Goal: Contribute content: Add original content to the website for others to see

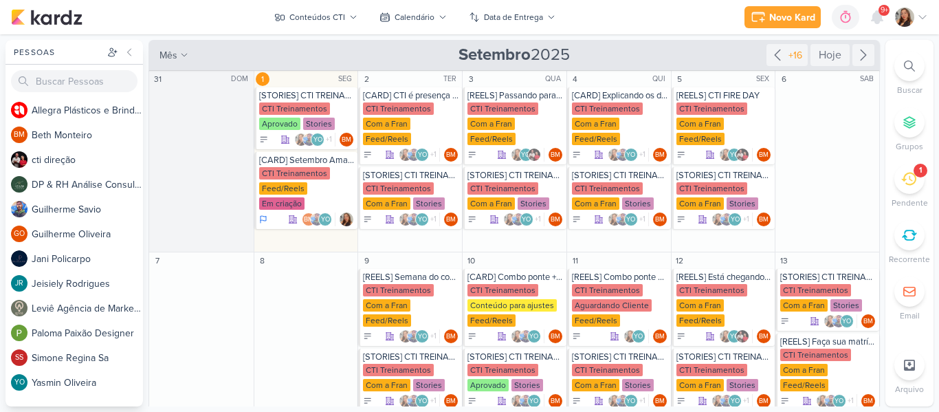
click at [602, 22] on div "Novo Kard Ctrl + k 0h0m Sessão desligada... Hoje 0h0m Semana 0h0m Mês 0h0m" at bounding box center [469, 17] width 917 height 34
click at [313, 14] on div "Conteúdos CTI" at bounding box center [317, 17] width 56 height 12
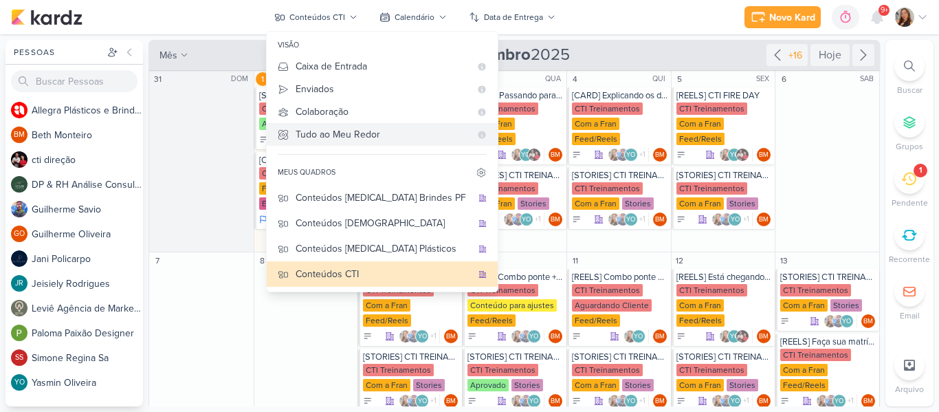
click at [311, 126] on Me-button "Tudo ao Meu Redor" at bounding box center [382, 134] width 231 height 23
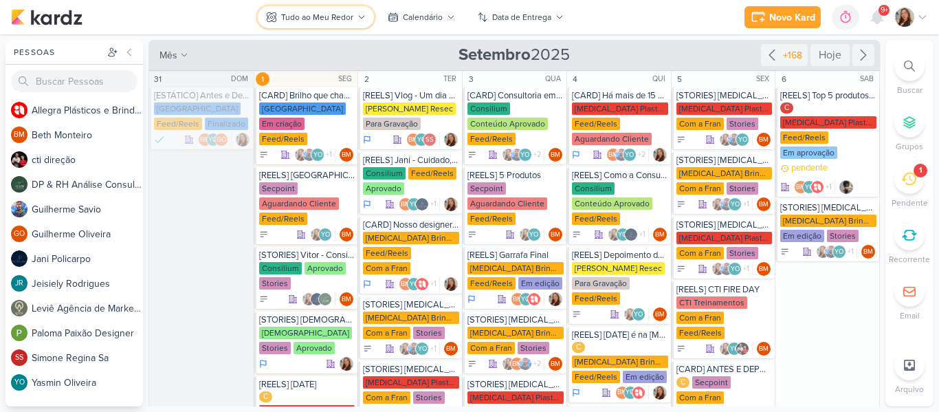
click at [354, 10] on button "Tudo ao Meu Redor" at bounding box center [316, 17] width 116 height 22
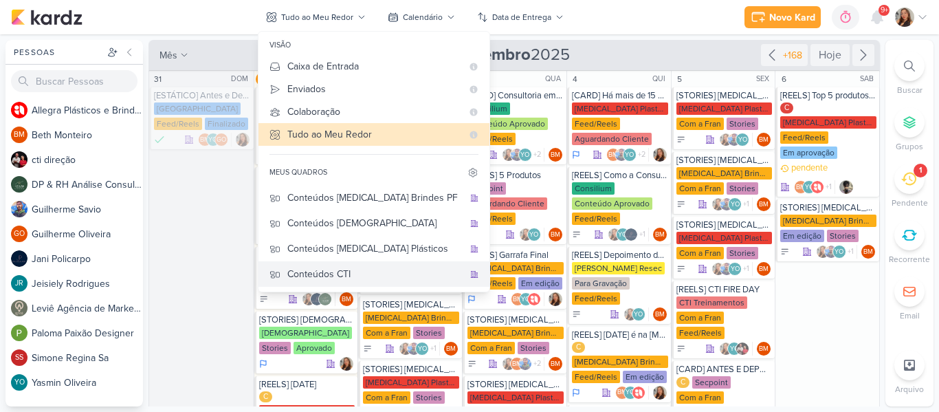
click at [313, 267] on div "Conteúdos CTI" at bounding box center [375, 274] width 176 height 14
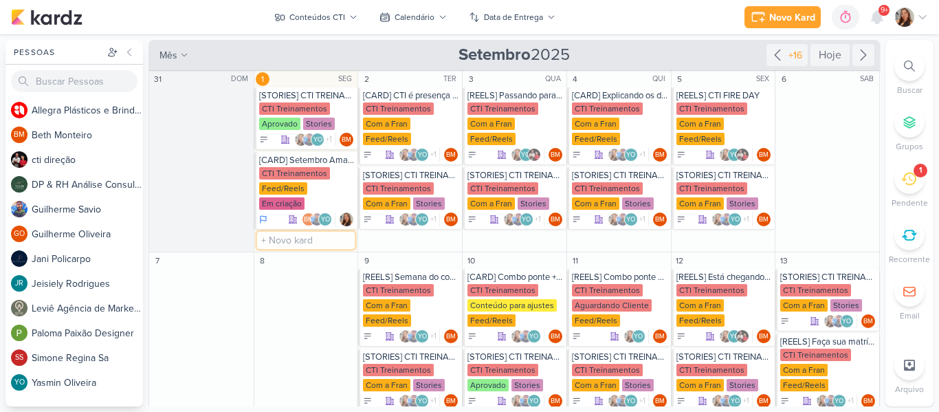
click at [314, 232] on input "text" at bounding box center [306, 240] width 98 height 17
click at [608, 27] on div "Novo Kard Ctrl + k 0h0m Sessão desligada... Hoje 0h0m Semana 0h0m Mês 0h0m" at bounding box center [469, 17] width 917 height 34
click at [286, 104] on div "CTI Treinamentos" at bounding box center [294, 108] width 71 height 12
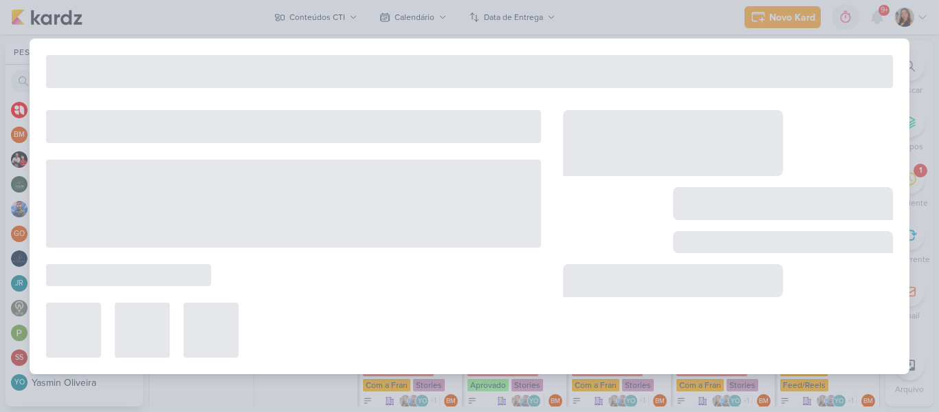
type input "[STORIES] CTI TREINAMENTOS"
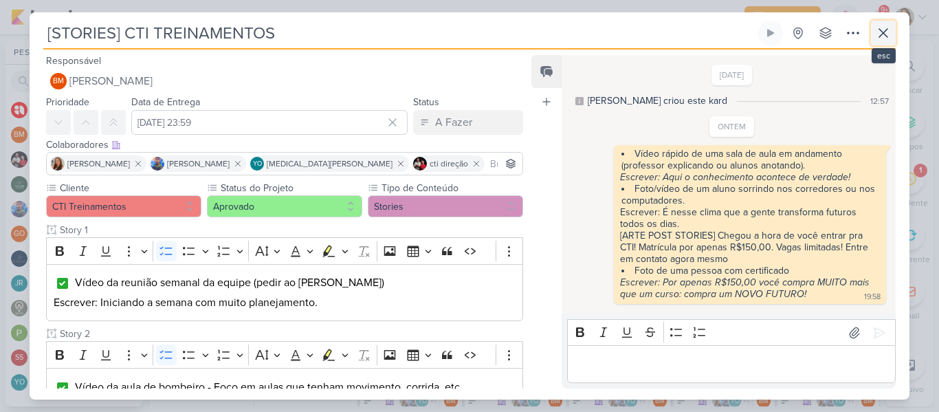
click at [873, 35] on button at bounding box center [883, 33] width 25 height 25
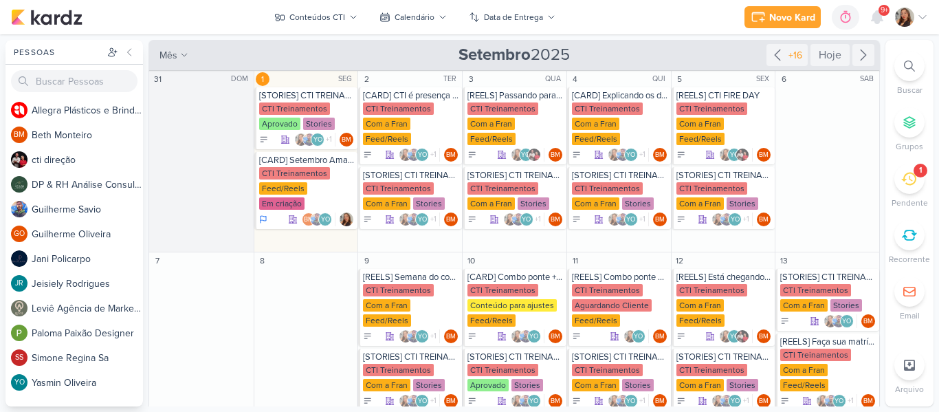
click at [693, 21] on div "Novo Kard Ctrl + k 0h0m Sessão desligada... Hoje 0h0m Semana 0h0m Mês 0h0m" at bounding box center [469, 17] width 917 height 34
click at [335, 21] on div "Conteúdos CTI" at bounding box center [317, 17] width 56 height 12
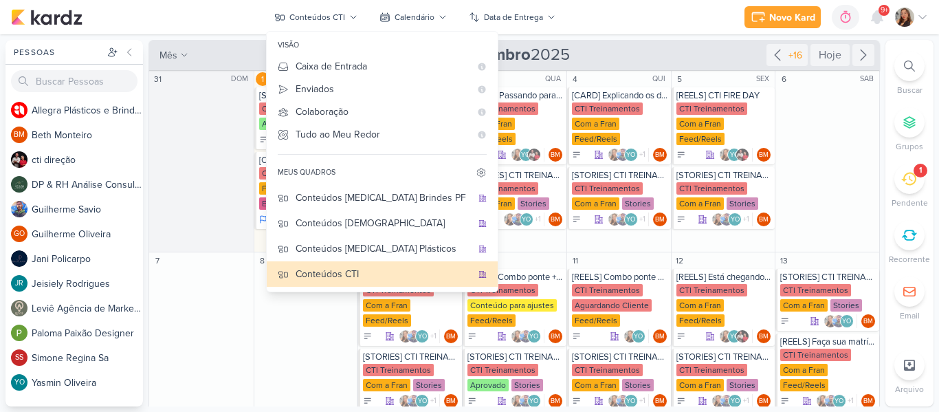
click at [582, 27] on div "Novo Kard Ctrl + k 0h0m Sessão desligada... Hoje 0h0m Semana 0h0m Mês 0h0m" at bounding box center [469, 17] width 917 height 34
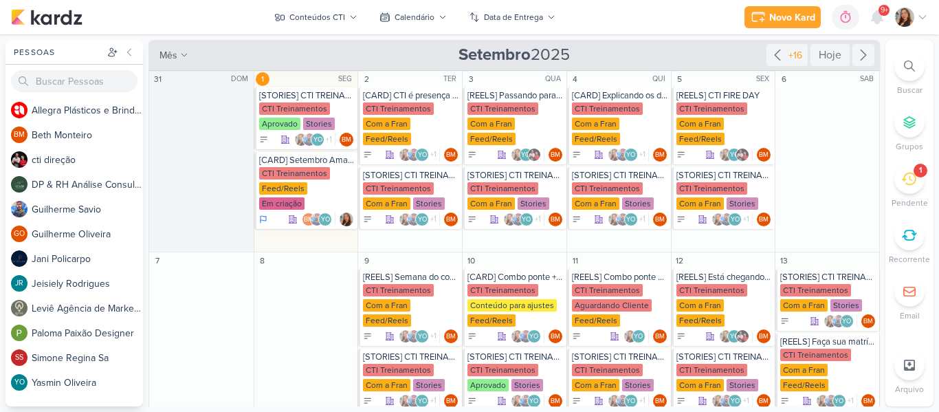
click at [602, 17] on div "Novo Kard Ctrl + k 0h0m Sessão desligada... Hoje 0h0m Semana 0h0m Mês 0h0m" at bounding box center [469, 17] width 917 height 34
click at [311, 23] on div "Conteúdos CTI" at bounding box center [317, 17] width 56 height 12
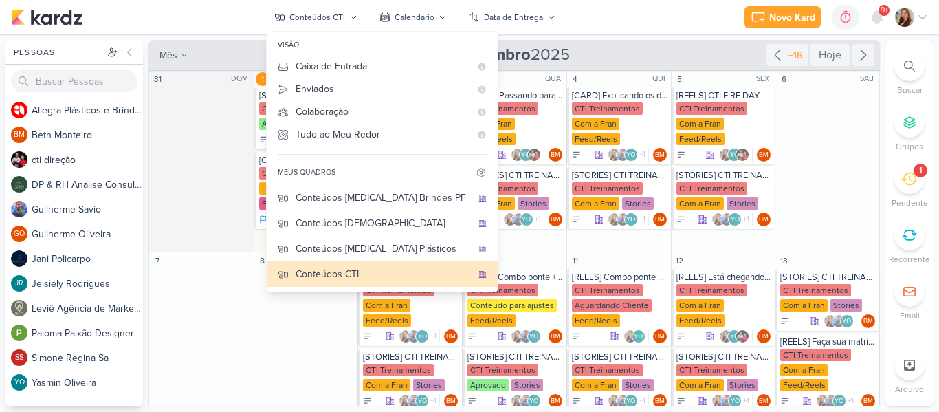
click at [592, 30] on div "Novo Kard Ctrl + k 0h0m Sessão desligada... Hoje 0h0m Semana 0h0m Mês 0h0m" at bounding box center [469, 17] width 917 height 34
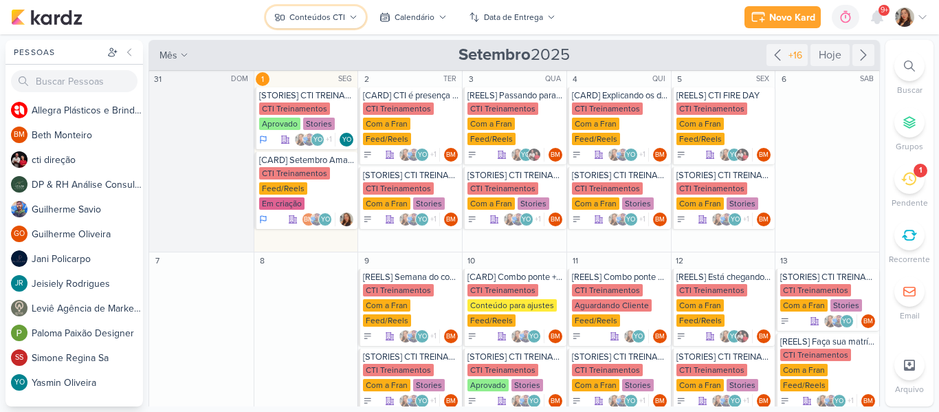
click at [340, 21] on div "Conteúdos CTI" at bounding box center [317, 17] width 56 height 12
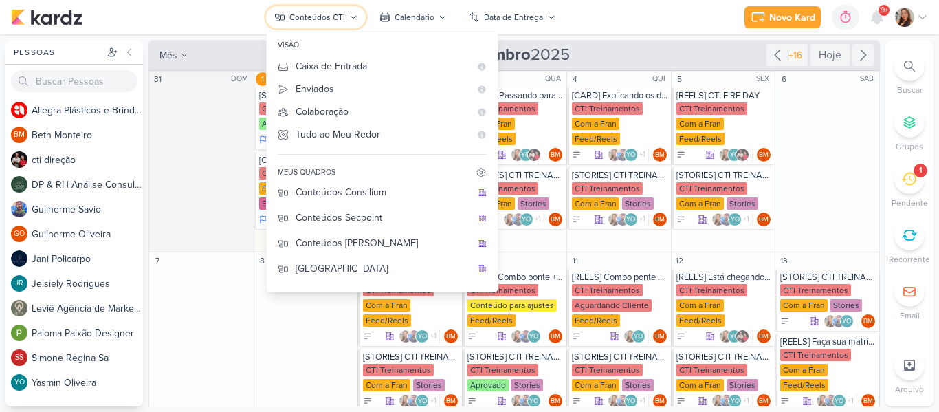
scroll to position [114, 0]
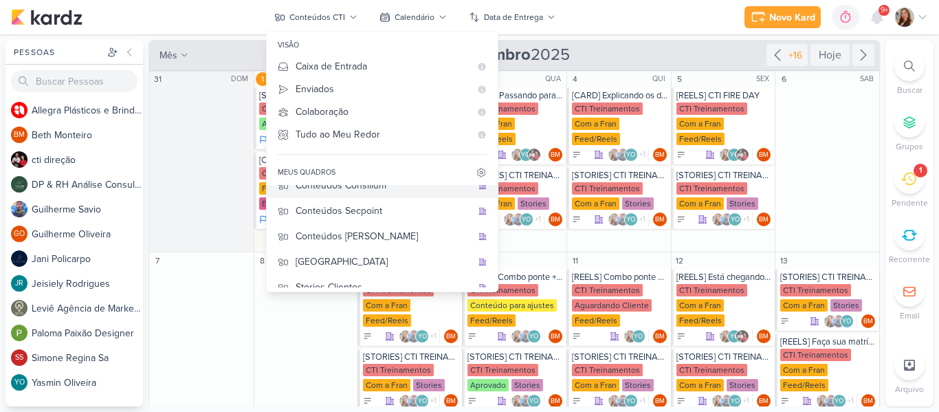
click at [372, 188] on div "Conteúdos Consilium" at bounding box center [383, 185] width 176 height 14
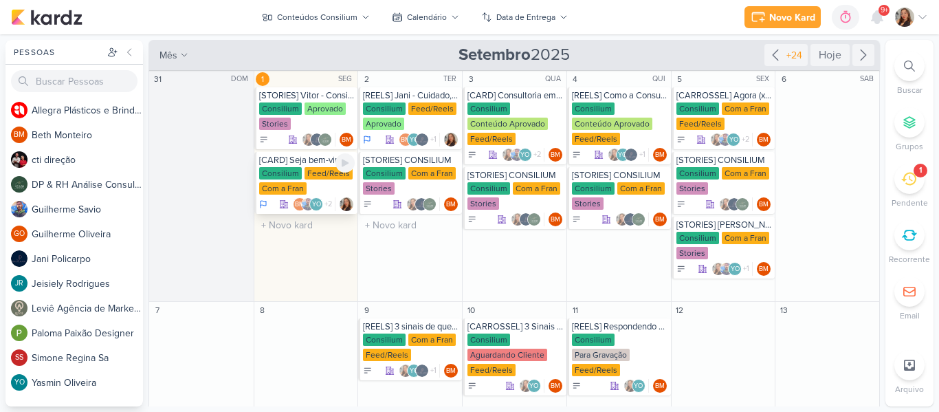
click at [304, 171] on div "Feed/Reels" at bounding box center [328, 173] width 48 height 12
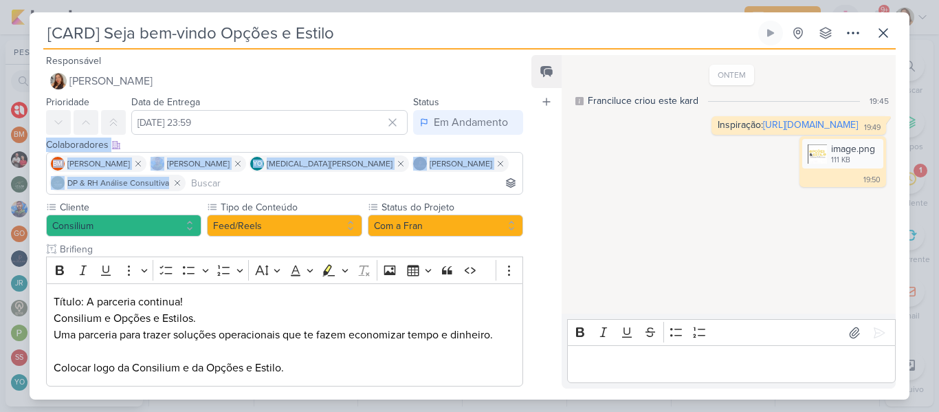
drag, startPoint x: 521, startPoint y: 122, endPoint x: 524, endPoint y: 157, distance: 34.5
click at [524, 157] on div "Responsável [PERSON_NAME] Nenhum contato encontrado create new contact Novo Con…" at bounding box center [279, 220] width 499 height 336
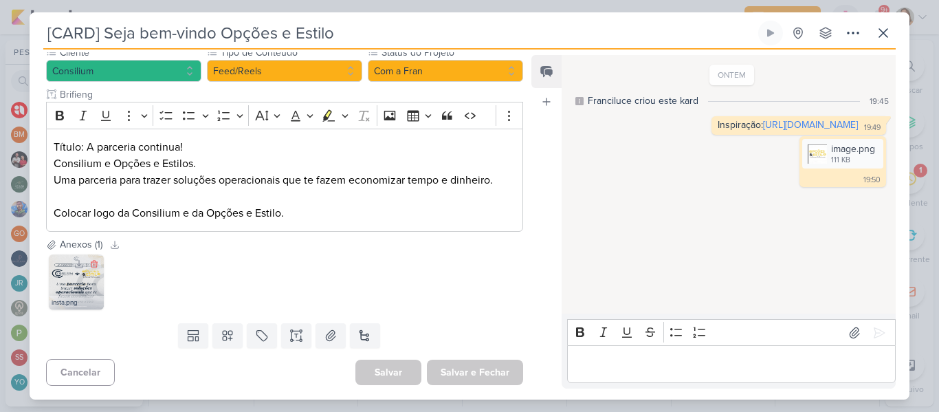
click at [78, 291] on img at bounding box center [76, 281] width 55 height 55
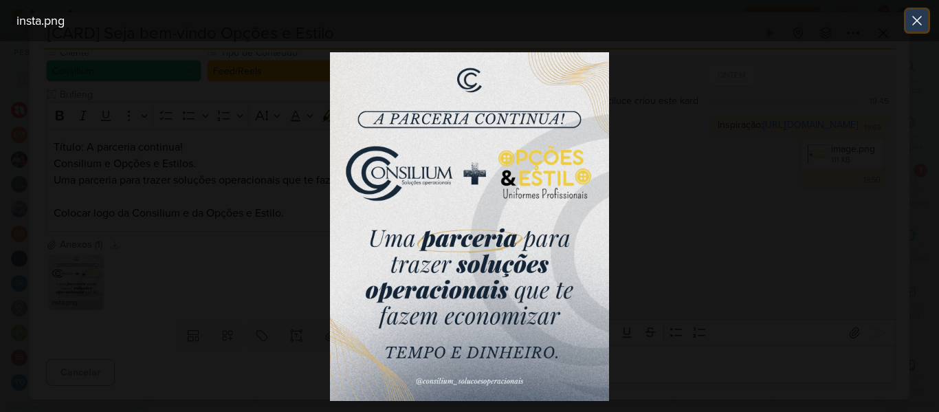
click at [910, 23] on icon at bounding box center [916, 20] width 16 height 16
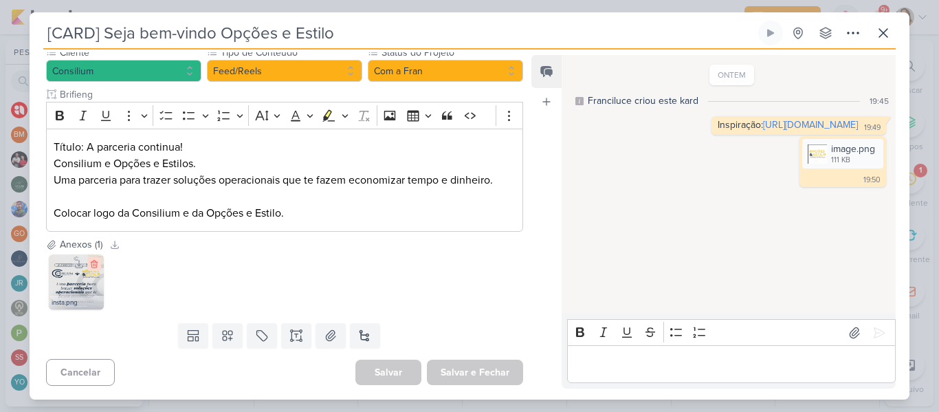
click at [97, 266] on icon at bounding box center [94, 264] width 6 height 8
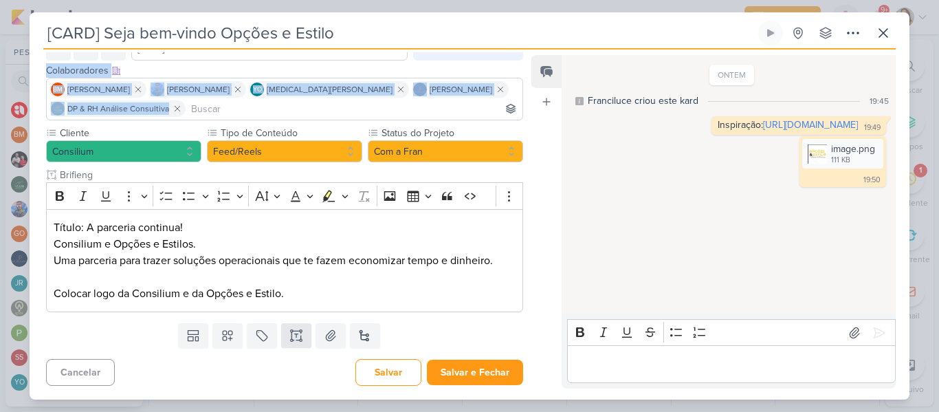
scroll to position [74, 0]
click at [324, 341] on icon at bounding box center [331, 335] width 14 height 14
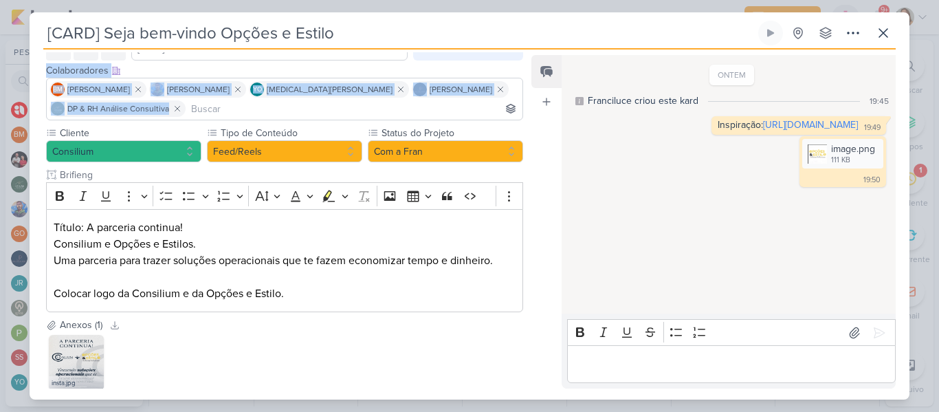
scroll to position [155, 0]
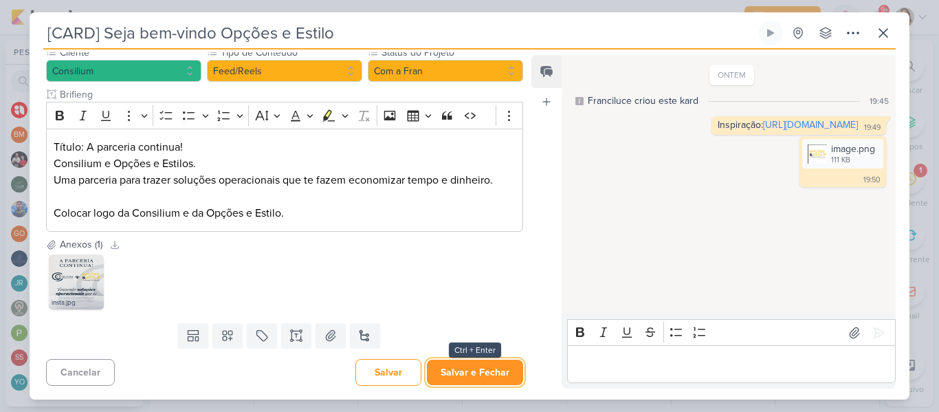
click at [493, 363] on button "Salvar e Fechar" at bounding box center [475, 371] width 96 height 25
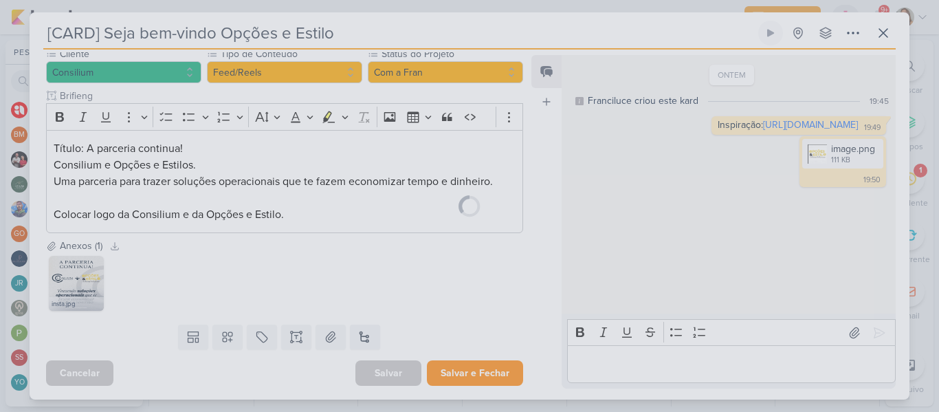
scroll to position [153, 0]
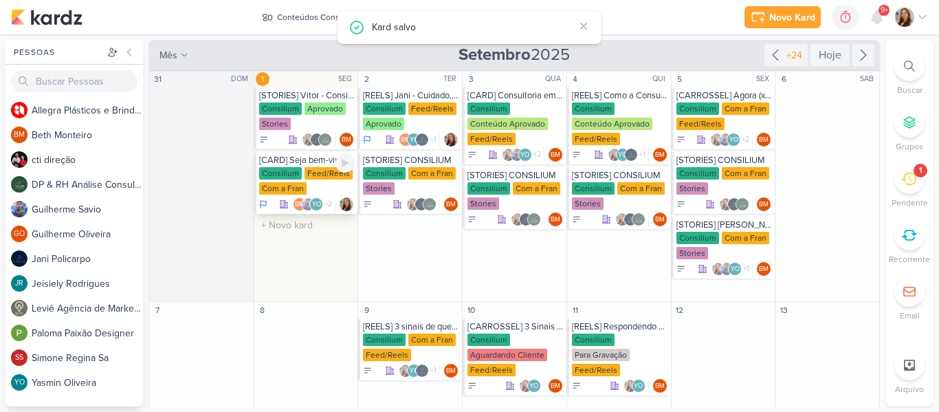
click at [287, 172] on div "Consilium" at bounding box center [280, 173] width 43 height 12
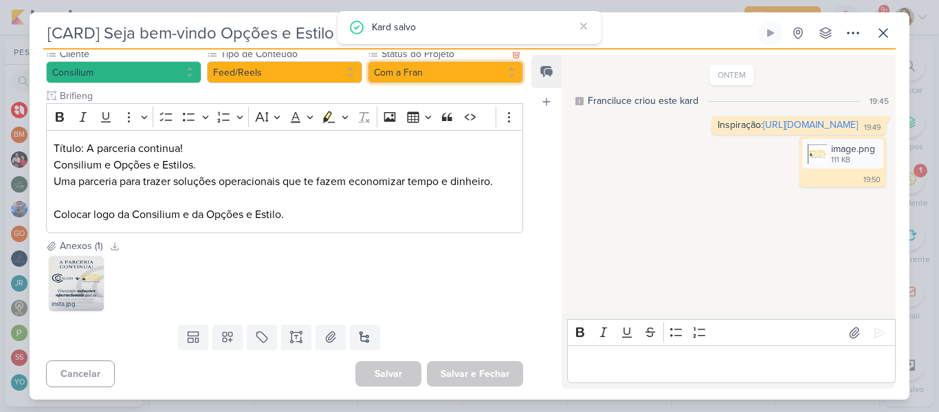
click at [390, 80] on button "Com a Fran" at bounding box center [445, 72] width 155 height 22
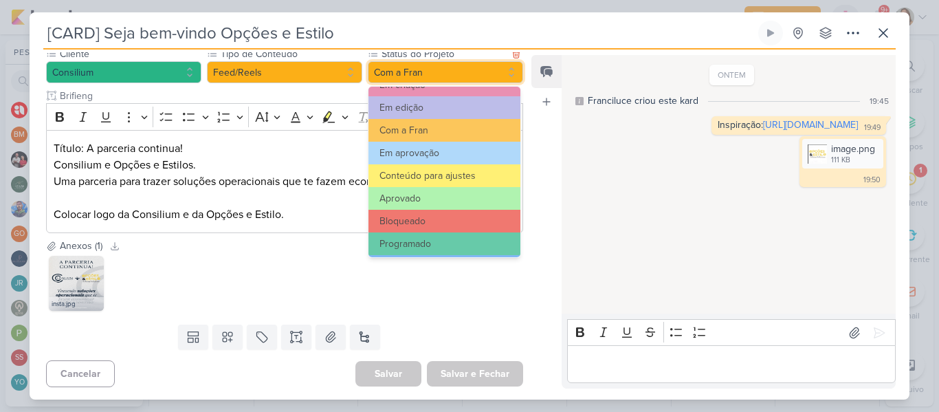
scroll to position [155, 0]
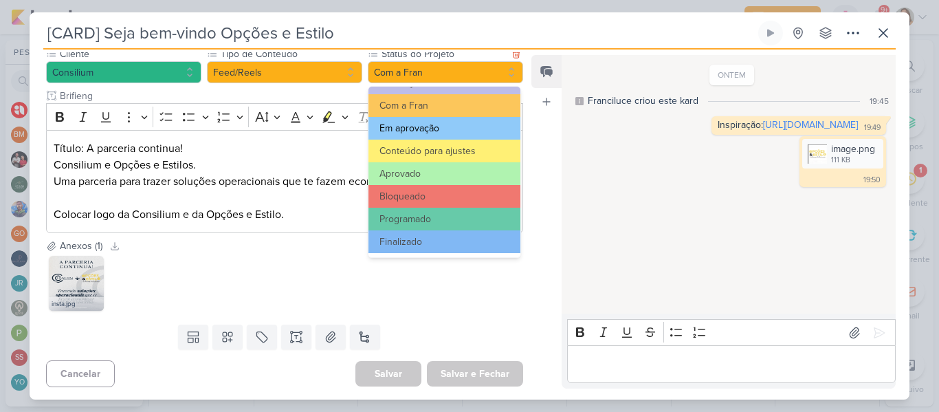
click at [423, 135] on button "Em aprovação" at bounding box center [444, 128] width 152 height 23
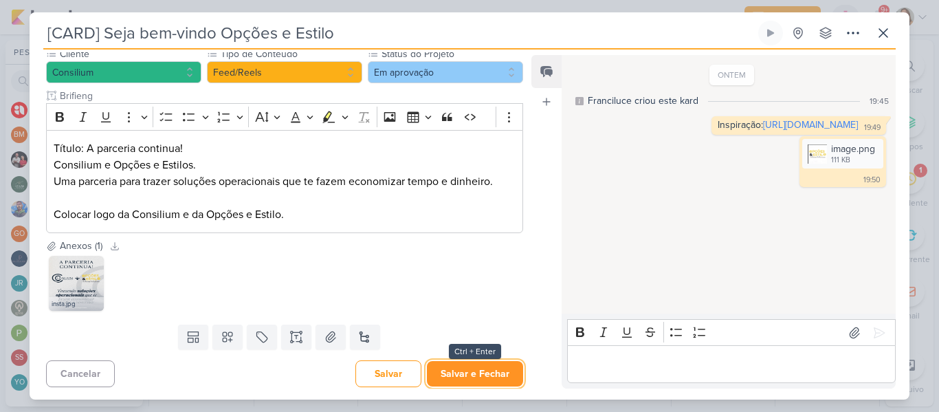
click at [504, 379] on button "Salvar e Fechar" at bounding box center [475, 373] width 96 height 25
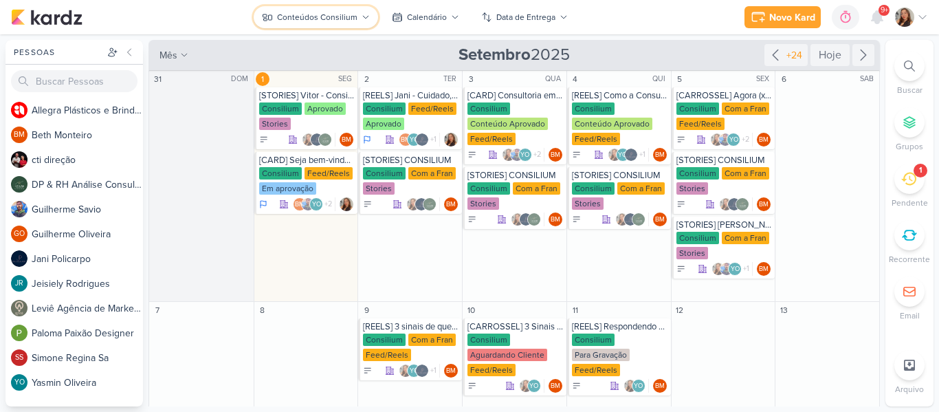
click at [324, 26] on button "Conteúdos Consilium" at bounding box center [316, 17] width 124 height 22
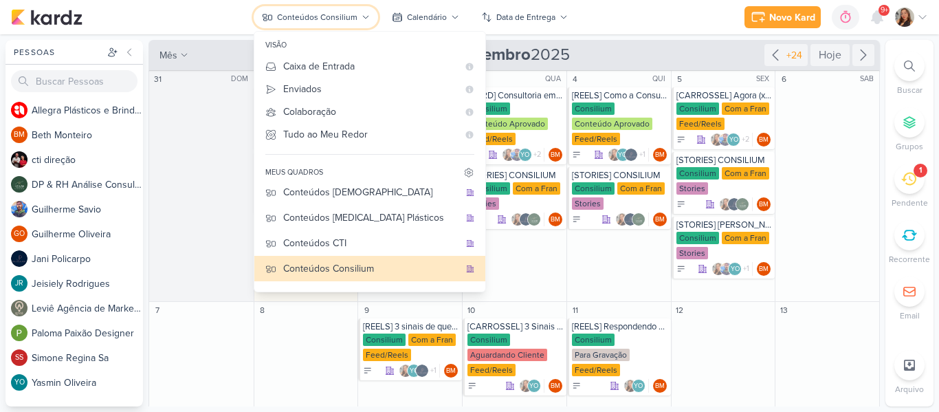
scroll to position [0, 0]
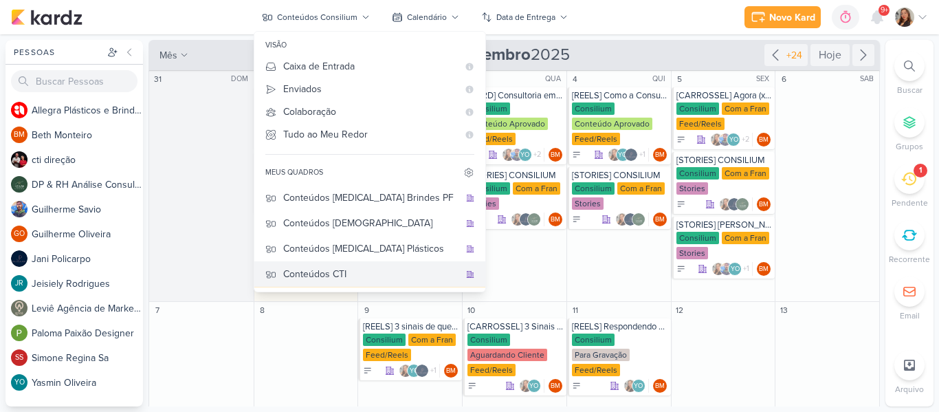
click at [357, 267] on div "Conteúdos CTI" at bounding box center [371, 274] width 176 height 14
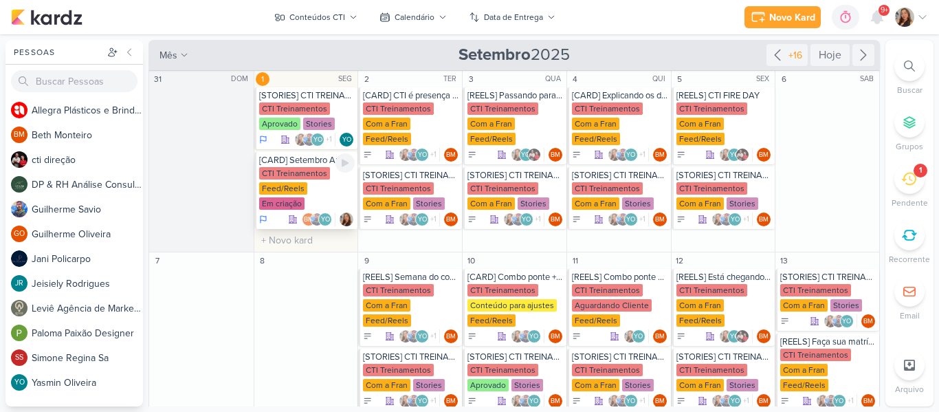
click at [284, 177] on div "CTI Treinamentos" at bounding box center [294, 173] width 71 height 12
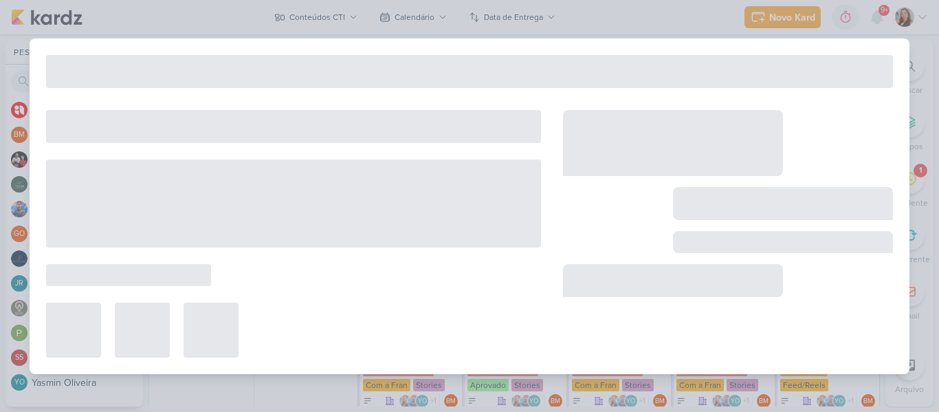
type input "[CARD] Setembro Amarelo"
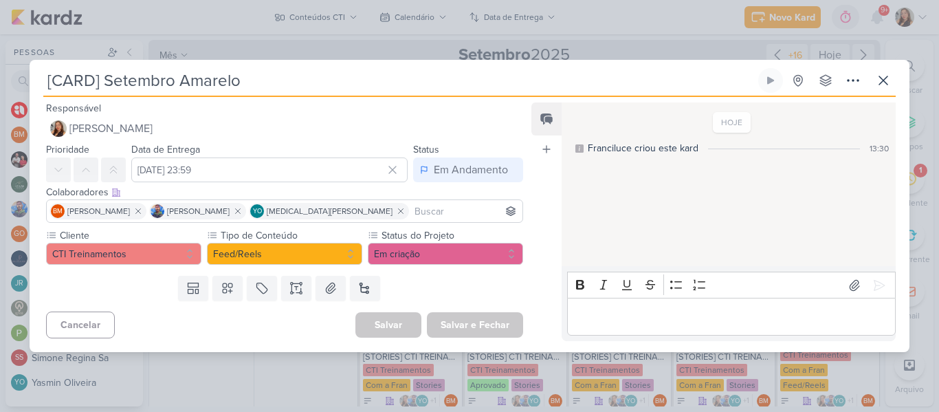
click at [562, 184] on div "HOJE Franciluce criou este kard 13:30" at bounding box center [727, 185] width 333 height 162
click at [880, 89] on button at bounding box center [883, 80] width 25 height 25
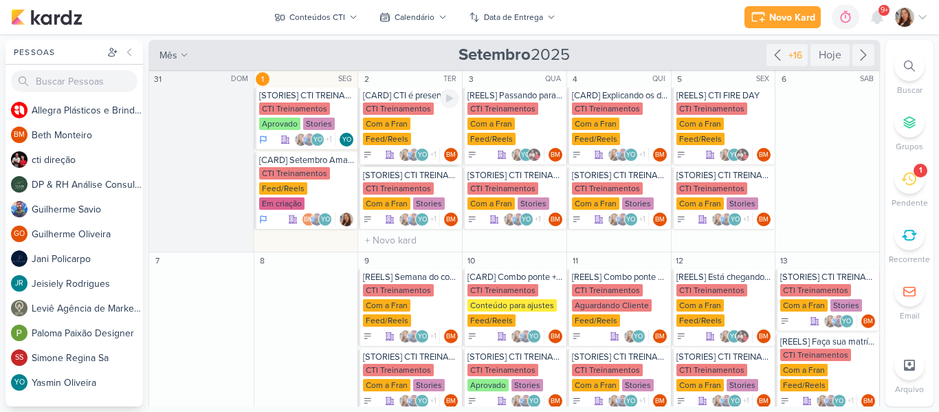
click at [394, 101] on div "[CARD] CTI é presença confirmada no Tudo nosso no shopping patio pinda CTI Trei…" at bounding box center [410, 125] width 104 height 77
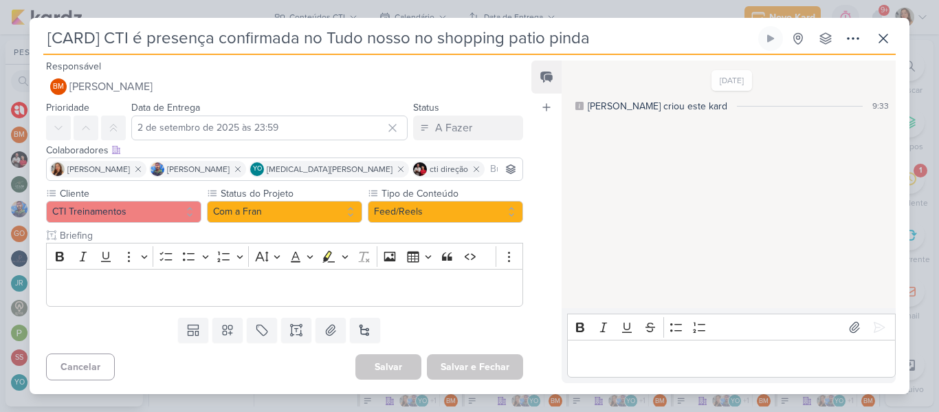
click at [328, 37] on input "[CARD] CTI é presença confirmada no Tudo nosso no shopping patio pinda" at bounding box center [399, 38] width 712 height 25
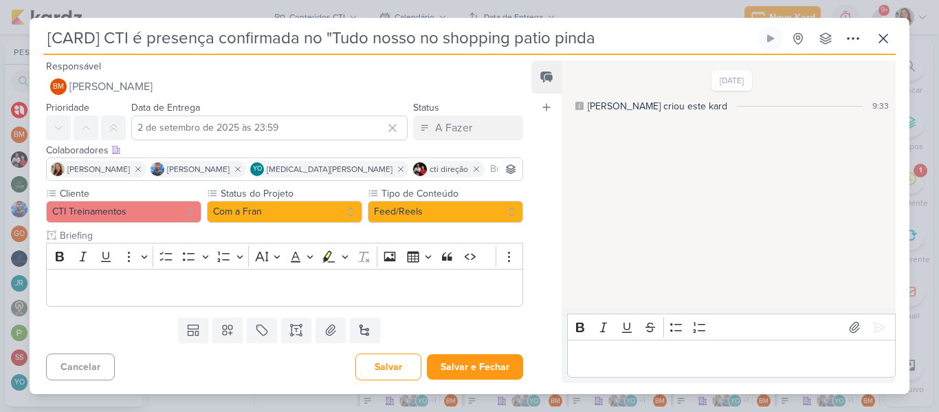
click at [385, 40] on input "[CARD] CTI é presença confirmada no "Tudo nosso no shopping patio pinda" at bounding box center [399, 38] width 712 height 25
click at [381, 38] on input "[CARD] CTI é presença confirmada no "Tudo nosso no shopping patio pinda" at bounding box center [399, 38] width 712 height 25
click at [413, 41] on input "[CARD] CTI é presença confirmada no "Tudo Nosso no shopping patio pinda" at bounding box center [399, 38] width 712 height 25
click at [457, 40] on input "[CARD] CTI é presença confirmada no "Tudo Nosso" no shopping patio pinda" at bounding box center [399, 38] width 712 height 25
click at [532, 39] on input "[CARD] CTI é presença confirmada no "Tudo Nosso" no Shopping patio pinda" at bounding box center [399, 38] width 712 height 25
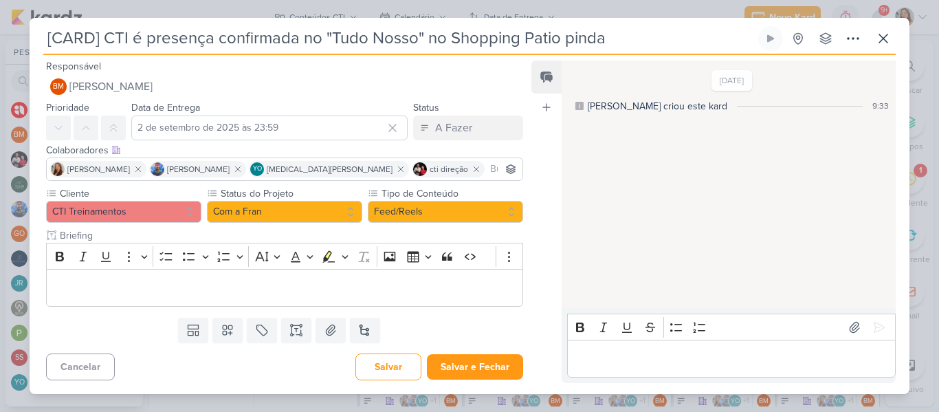
click at [539, 39] on input "[CARD] CTI é presença confirmada no "Tudo Nosso" no Shopping Patio pinda" at bounding box center [399, 38] width 712 height 25
click at [570, 43] on input "[CARD] CTI é presença confirmada no "Tudo Nosso" no Shopping Pátio pinda" at bounding box center [399, 38] width 712 height 25
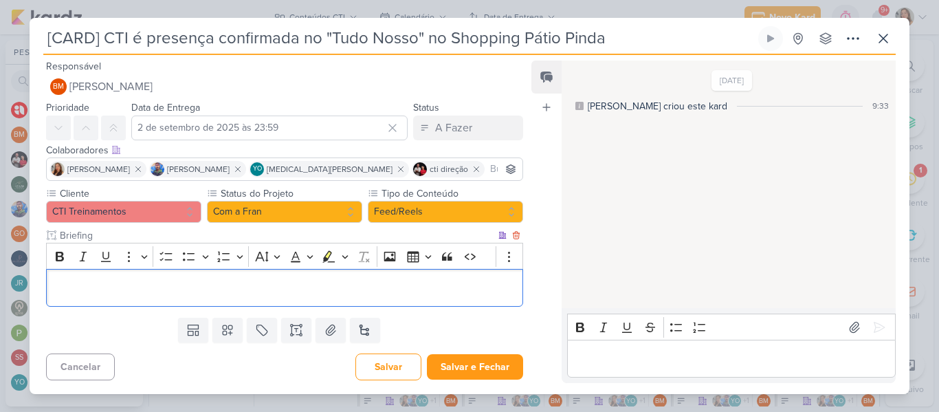
click at [350, 280] on p "Editor editing area: main" at bounding box center [285, 288] width 462 height 16
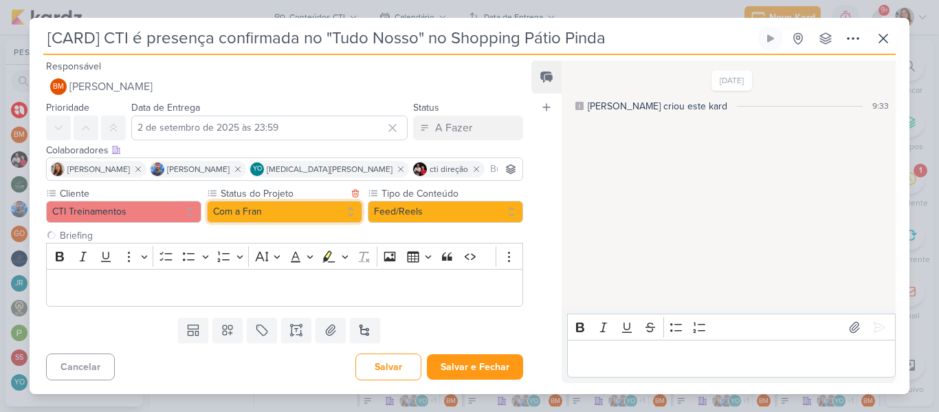
click at [265, 208] on button "Com a Fran" at bounding box center [284, 212] width 155 height 22
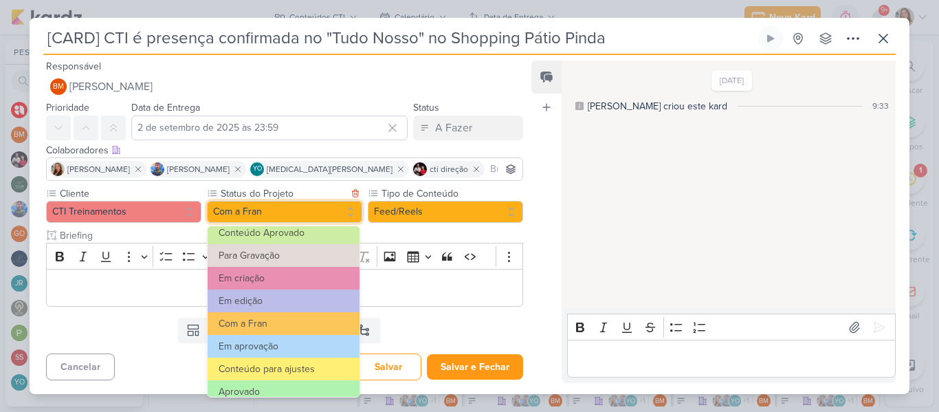
scroll to position [67, 0]
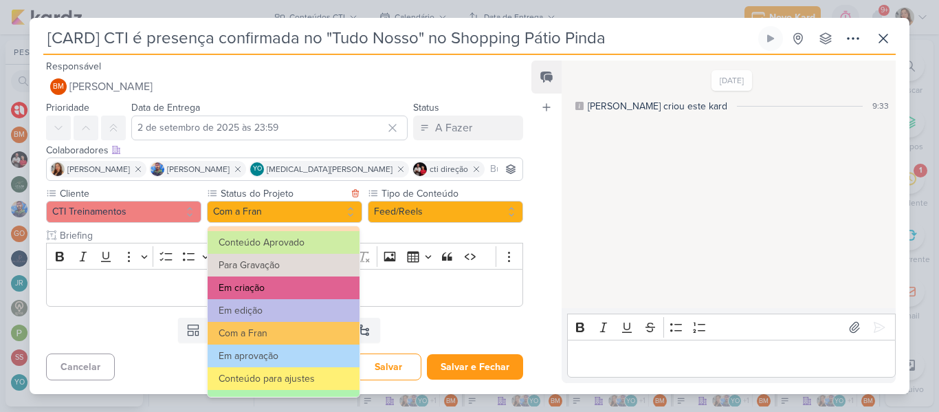
click at [310, 289] on button "Em criação" at bounding box center [283, 287] width 152 height 23
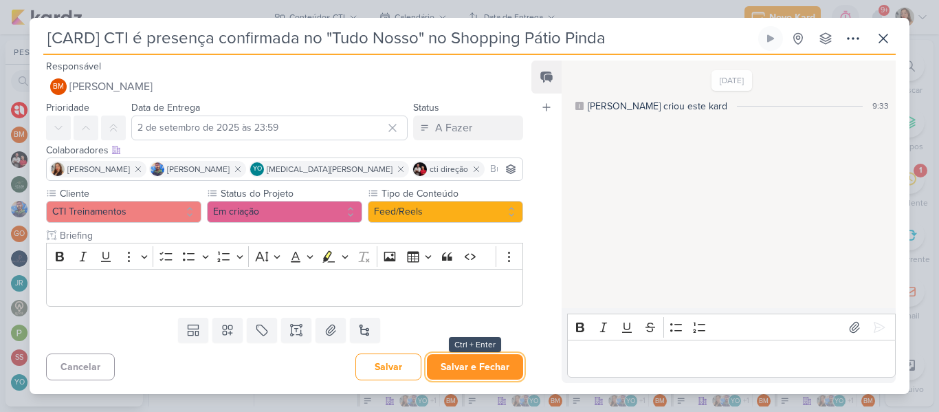
click at [469, 370] on button "Salvar e Fechar" at bounding box center [475, 366] width 96 height 25
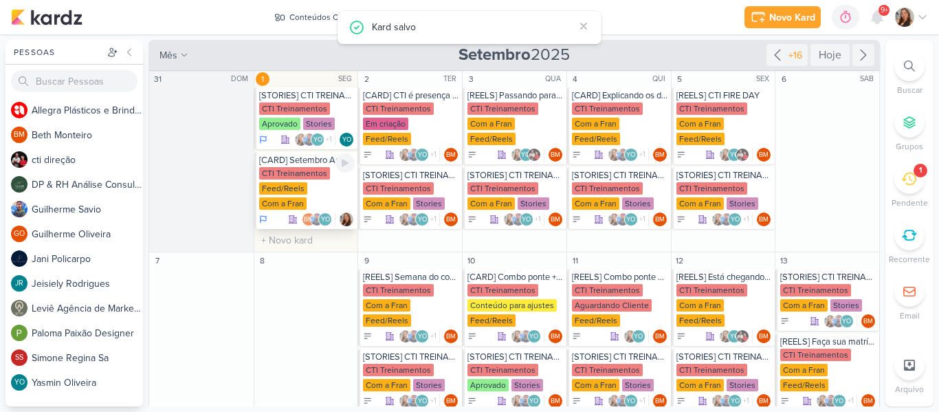
click at [297, 206] on div "Com a Fran" at bounding box center [282, 203] width 47 height 12
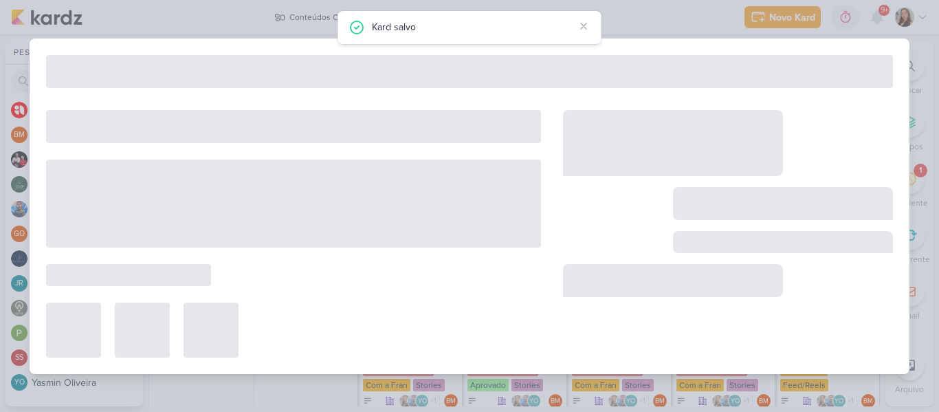
type input "[CARD] Setembro Amarelo"
type input "[DATE] 23:59"
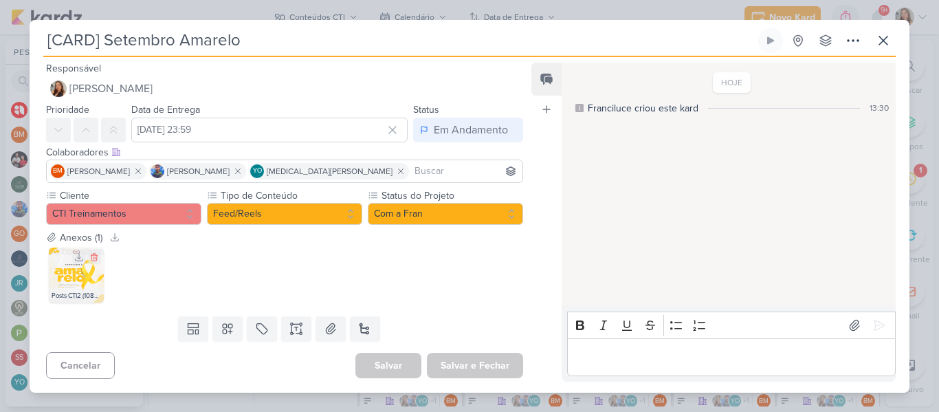
click at [72, 291] on div "Posts CTI2 (1080 x 1350 px).png" at bounding box center [76, 296] width 55 height 14
click at [72, 289] on div "Posts CTI2 (1080 x 1350 px).png" at bounding box center [76, 296] width 55 height 14
click at [80, 289] on div "Posts CTI2 (1080 x 1350 px).png" at bounding box center [76, 296] width 55 height 14
click at [95, 276] on img at bounding box center [76, 274] width 55 height 55
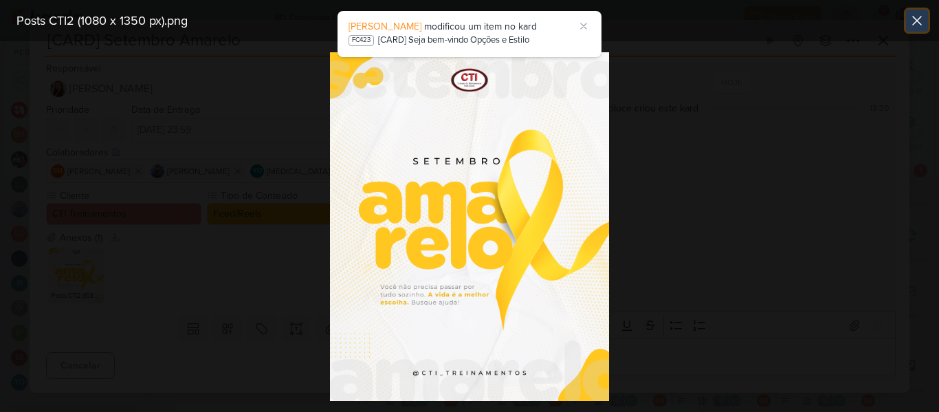
click at [920, 15] on icon at bounding box center [916, 20] width 16 height 16
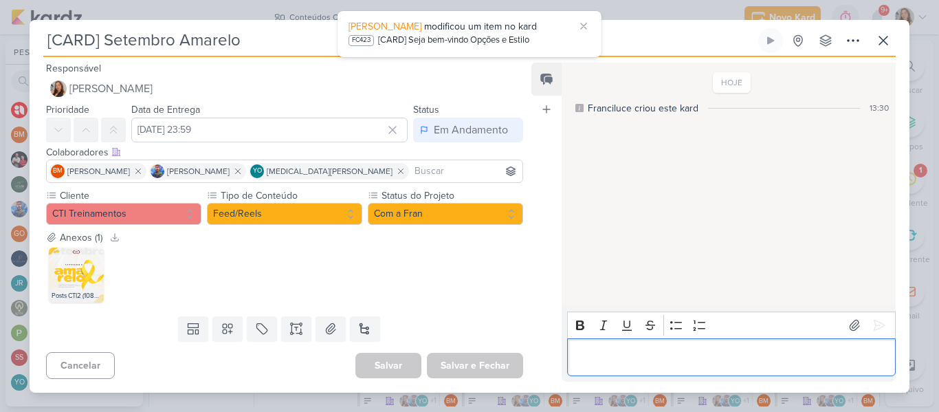
click at [616, 354] on p "Editor editing area: main" at bounding box center [731, 356] width 314 height 16
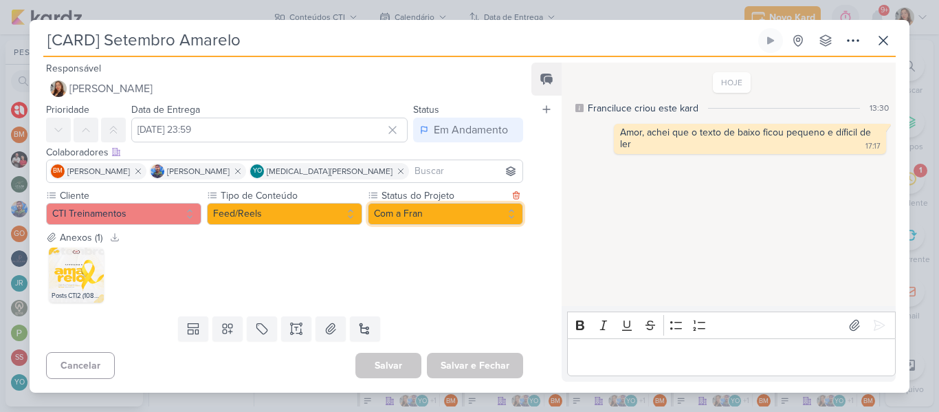
click at [401, 206] on button "Com a Fran" at bounding box center [445, 214] width 155 height 22
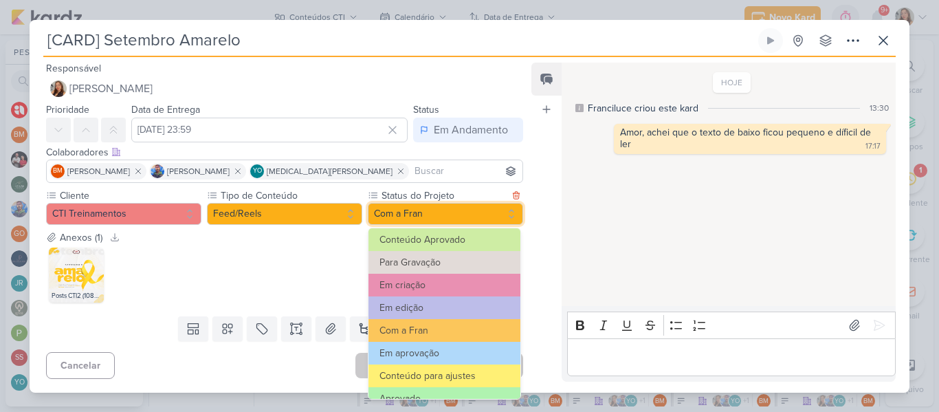
scroll to position [106, 0]
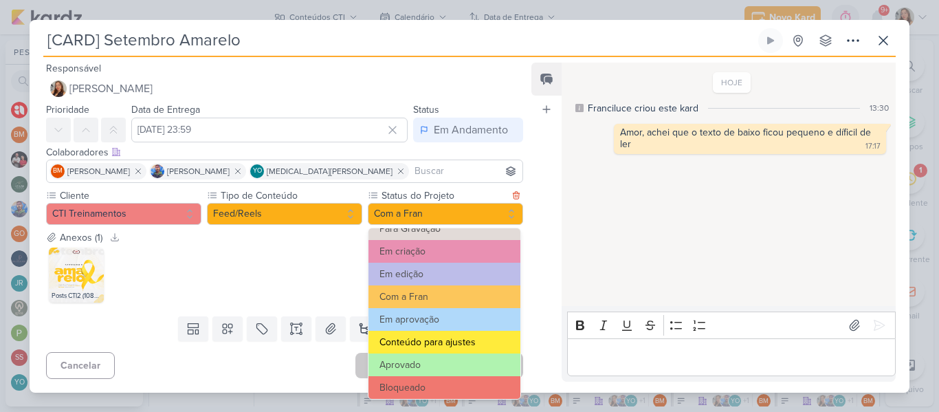
click at [490, 350] on button "Conteúdo para ajustes" at bounding box center [444, 341] width 152 height 23
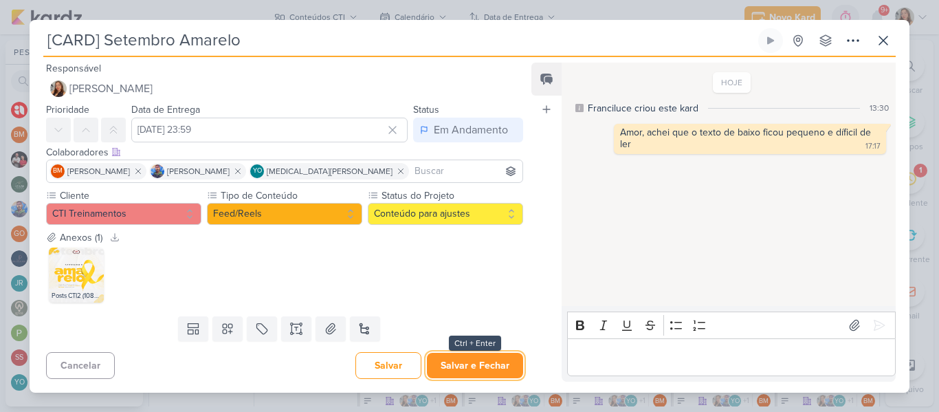
click at [480, 362] on button "Salvar e Fechar" at bounding box center [475, 364] width 96 height 25
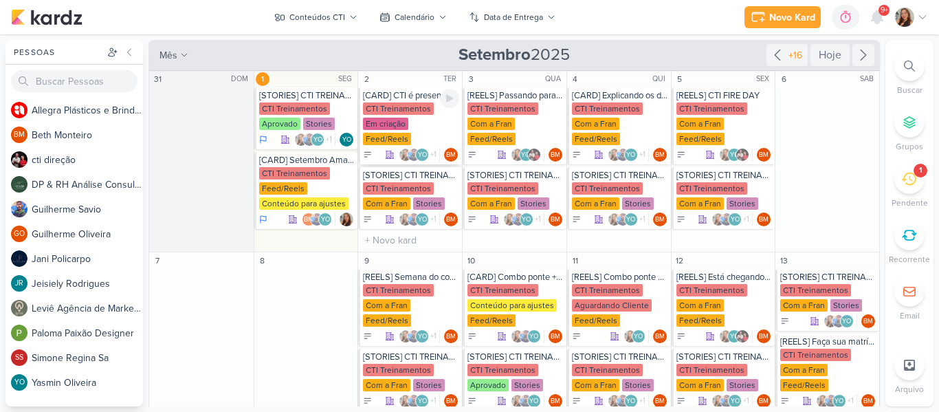
click at [413, 109] on div "CTI Treinamentos" at bounding box center [398, 108] width 71 height 12
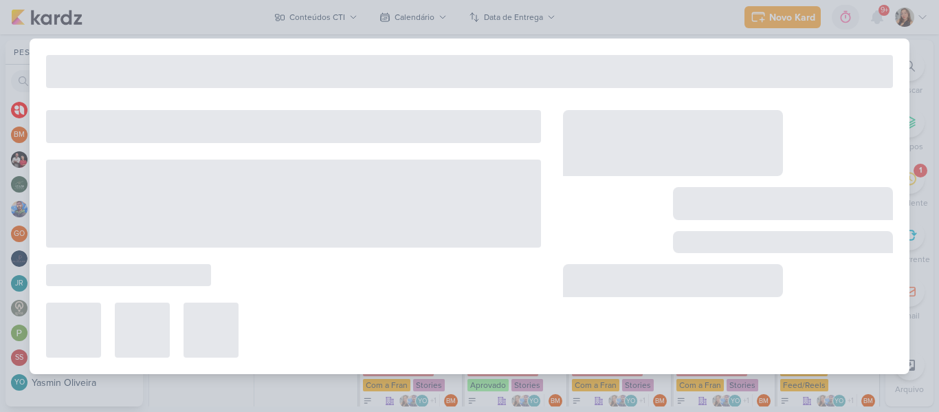
type input "[CARD] CTI é presença confirmada no "Tudo Nosso" no Shopping Pátio Pinda"
type input "2 de setembro de 2025 às 23:59"
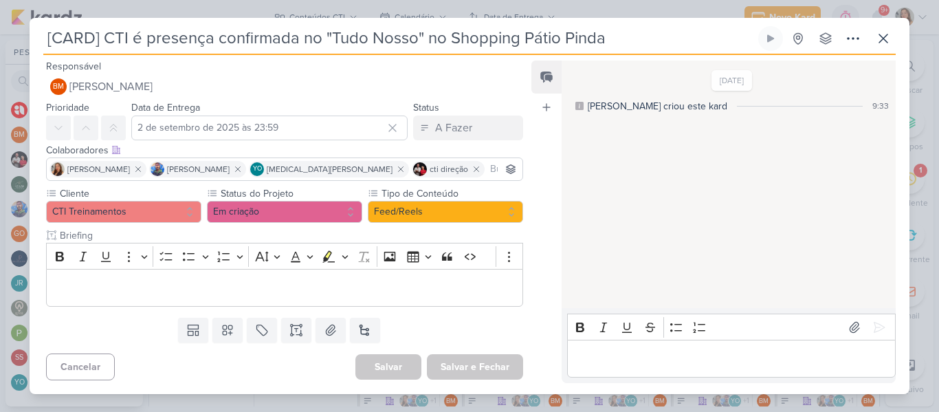
click at [335, 34] on input "[CARD] CTI é presença confirmada no "Tudo Nosso" no Shopping Pátio Pinda" at bounding box center [399, 38] width 712 height 25
drag, startPoint x: 330, startPoint y: 37, endPoint x: 414, endPoint y: 43, distance: 83.3
click at [414, 43] on input "[CARD] CTI é presença confirmada no "Tudo Nosso" no Shopping Pátio Pinda" at bounding box center [399, 38] width 712 height 25
paste input "[PERSON_NAME] FESTIVAL ROOTS EDITION"
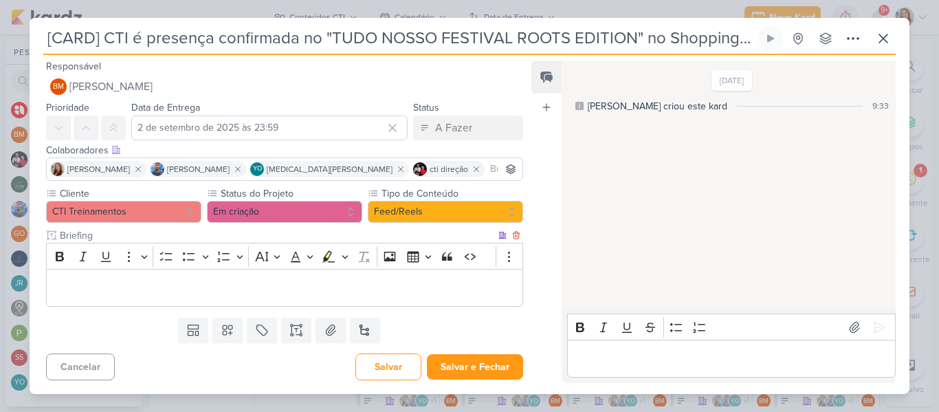
click at [427, 288] on p "Editor editing area: main" at bounding box center [285, 288] width 462 height 16
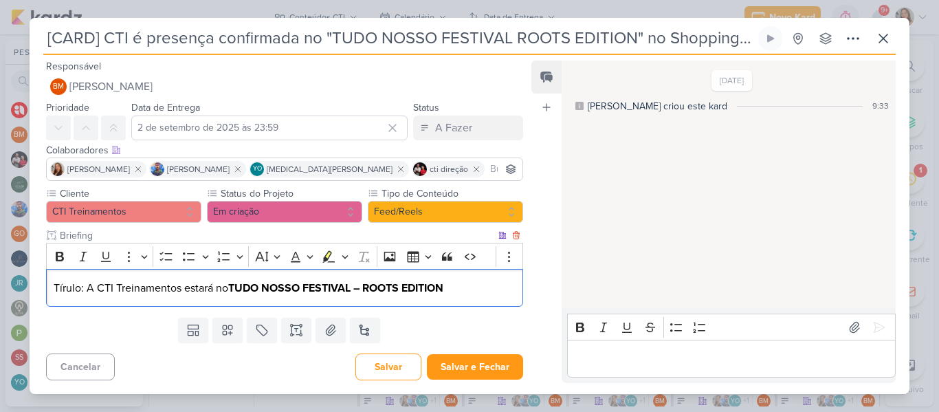
click at [69, 287] on p "Tírulo: A CTI Treinamentos estará no TUDO NOSSO FESTIVAL – ROOTS EDITION" at bounding box center [285, 288] width 462 height 16
click at [501, 280] on p "Título: A CTI Treinamentos estará no TUDO NOSSO FESTIVAL – ROOTS EDITION" at bounding box center [285, 288] width 462 height 16
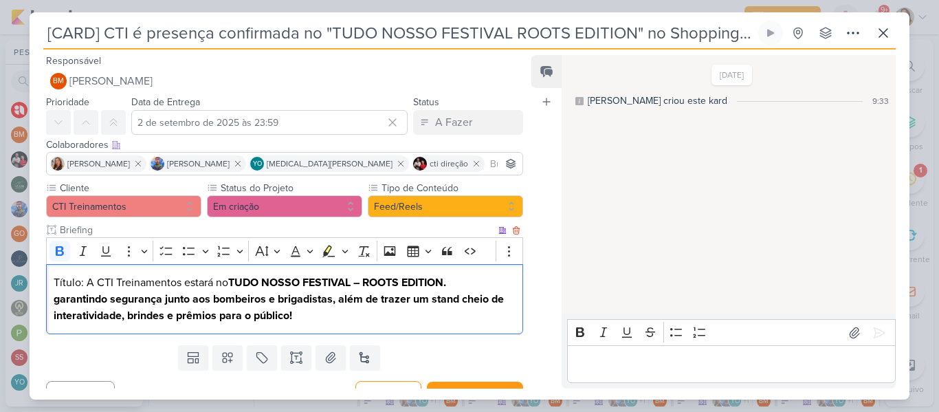
click at [58, 300] on strong "garantindo segurança junto aos bombeiros e brigadistas, além de trazer um stand…" at bounding box center [279, 307] width 450 height 30
click at [313, 315] on p "Garantindo segurança junto aos bombeiros e brigadistas, além de trazer um stand…" at bounding box center [285, 307] width 462 height 33
click at [506, 298] on strong "Garantindo segurança junto aos bombeiros e brigadistas, além de trazer um stand…" at bounding box center [280, 307] width 452 height 30
click at [137, 314] on strong "- interatividade, brindes e prêmios para o público!" at bounding box center [176, 315] width 245 height 14
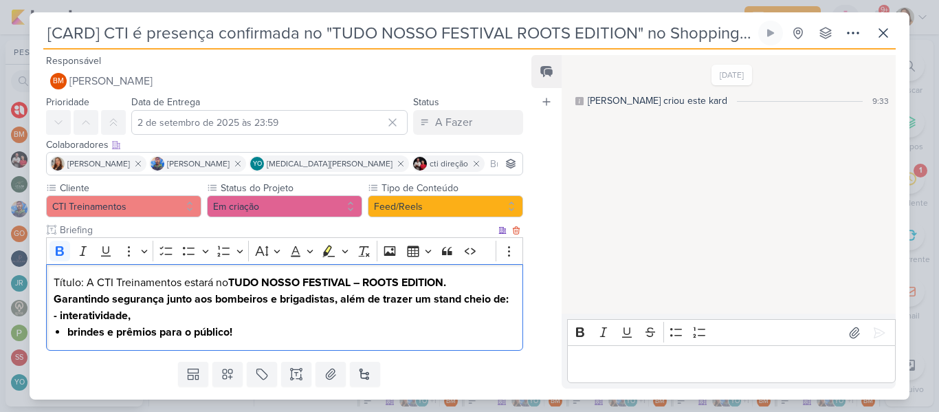
click at [61, 317] on strong "- interatividade," at bounding box center [92, 315] width 77 height 14
click at [108, 330] on strong "brindes e prêmios para o público!" at bounding box center [149, 332] width 165 height 14
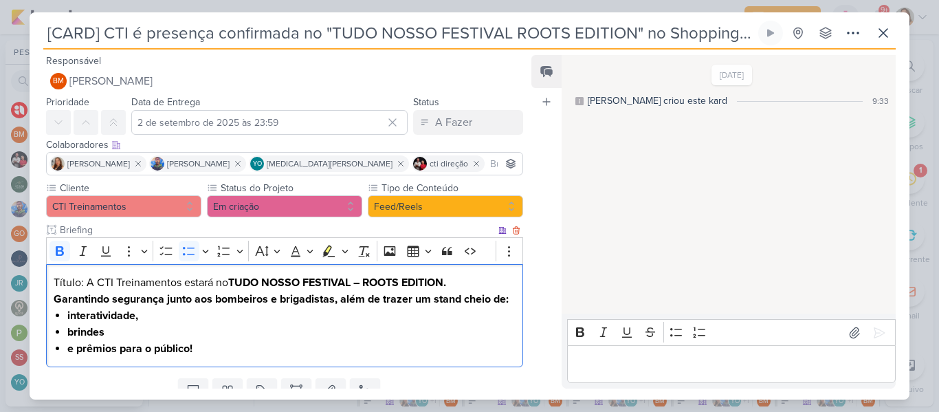
click at [244, 352] on li "e prêmios para o público!" at bounding box center [291, 348] width 448 height 16
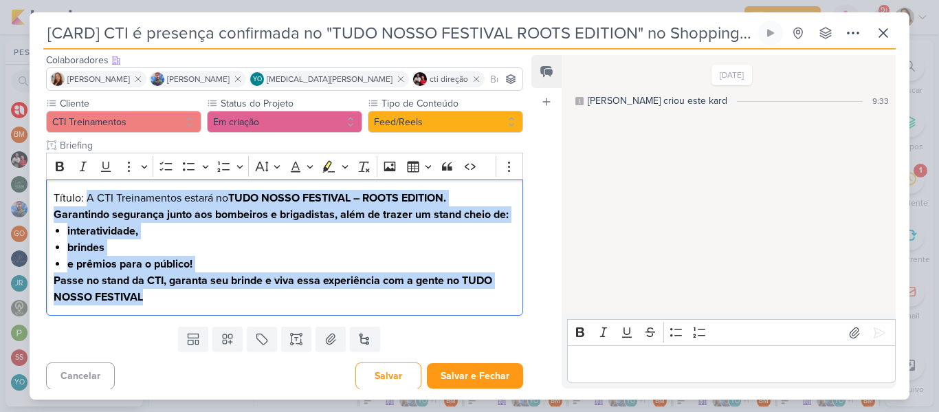
scroll to position [88, 0]
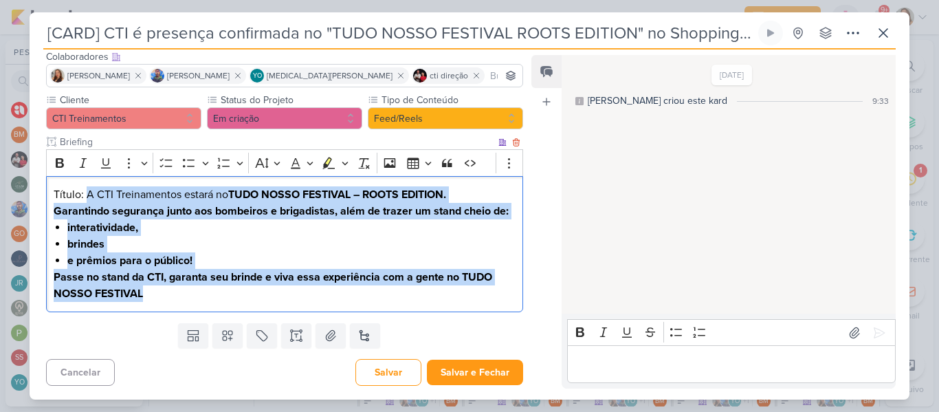
drag, startPoint x: 86, startPoint y: 282, endPoint x: 164, endPoint y: 309, distance: 82.1
click at [164, 309] on div "Título: A CTI Treinamentos estará no TUDO NOSSO FESTIVAL – ROOTS EDITION. Garan…" at bounding box center [284, 244] width 477 height 137
click at [56, 166] on icon "Editor toolbar" at bounding box center [60, 163] width 8 height 10
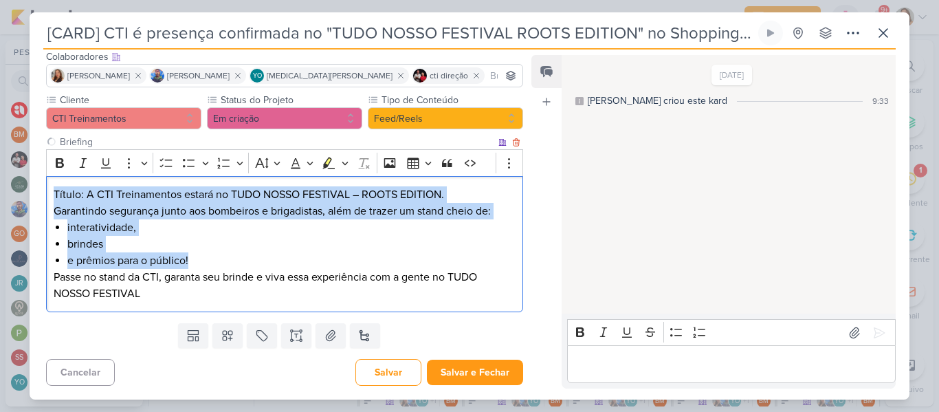
click at [183, 259] on li "e prêmios para o público!" at bounding box center [291, 260] width 448 height 16
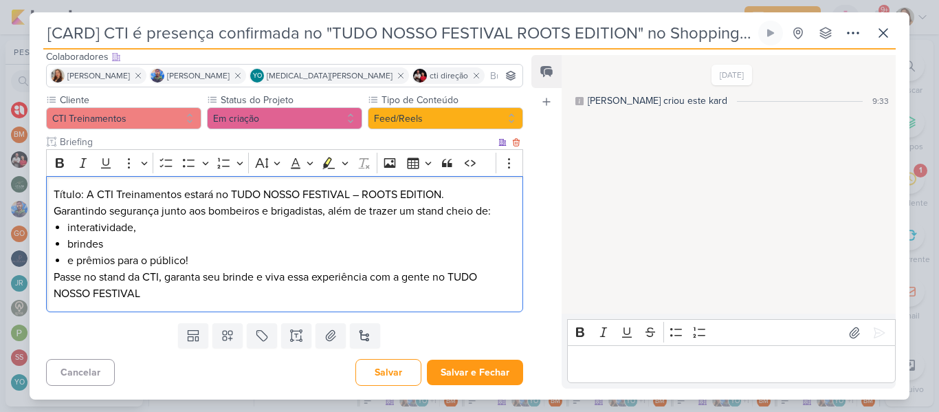
click at [199, 303] on div "Título: A CTI Treinamentos estará no TUDO NOSSO FESTIVAL – ROOTS EDITION. Garan…" at bounding box center [284, 244] width 477 height 137
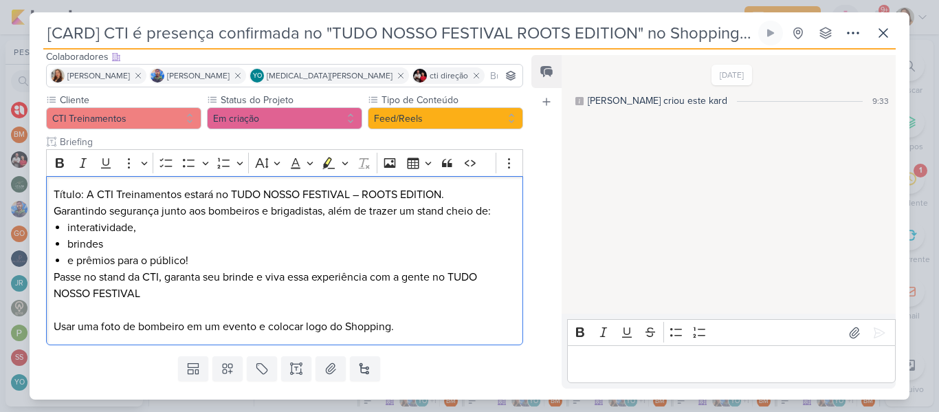
scroll to position [121, 0]
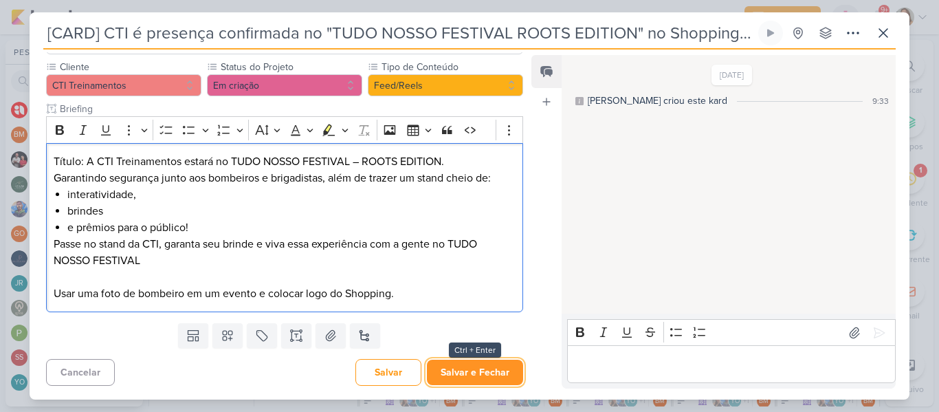
click at [470, 365] on button "Salvar e Fechar" at bounding box center [475, 371] width 96 height 25
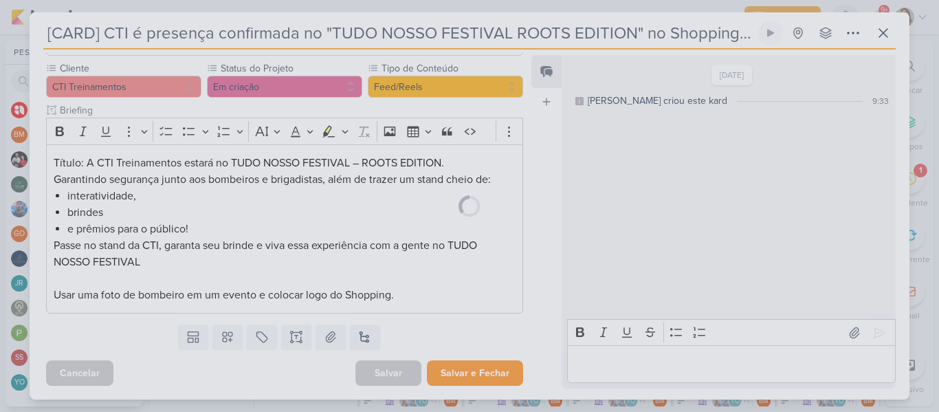
scroll to position [120, 0]
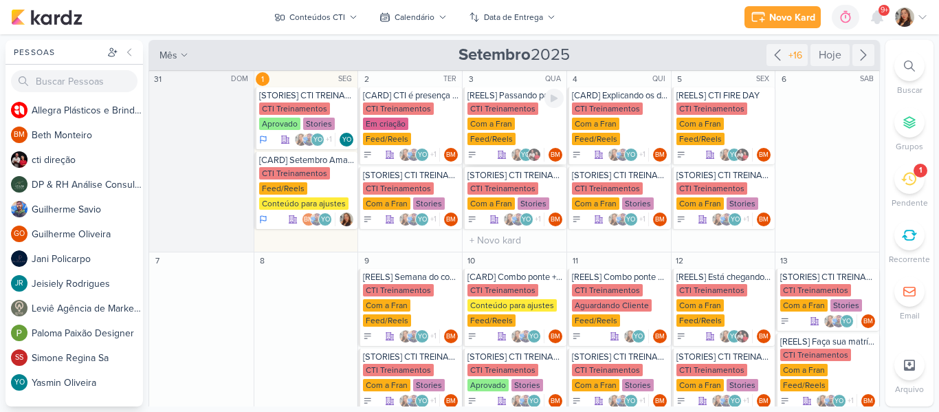
click at [502, 95] on div "[REELS] Passando para avisar que o CTI FIRE DAY" at bounding box center [515, 95] width 96 height 11
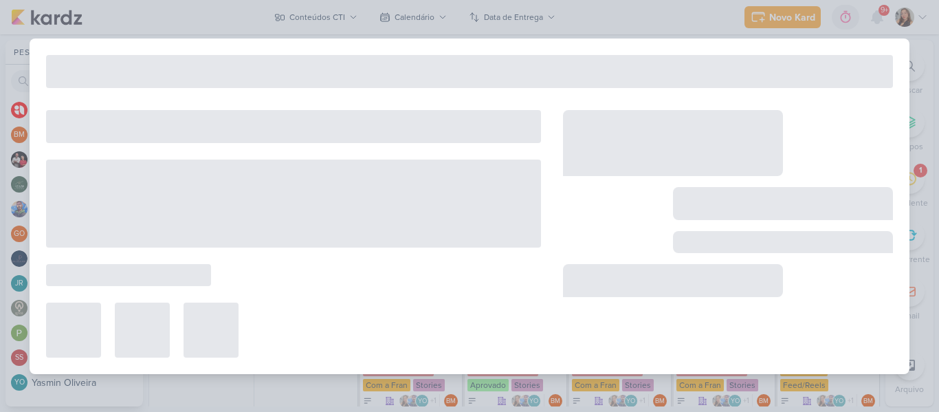
type input "[REELS] Passando para avisar que o CTI FIRE DAY"
type input "3 de setembro de 2025 às 23:59"
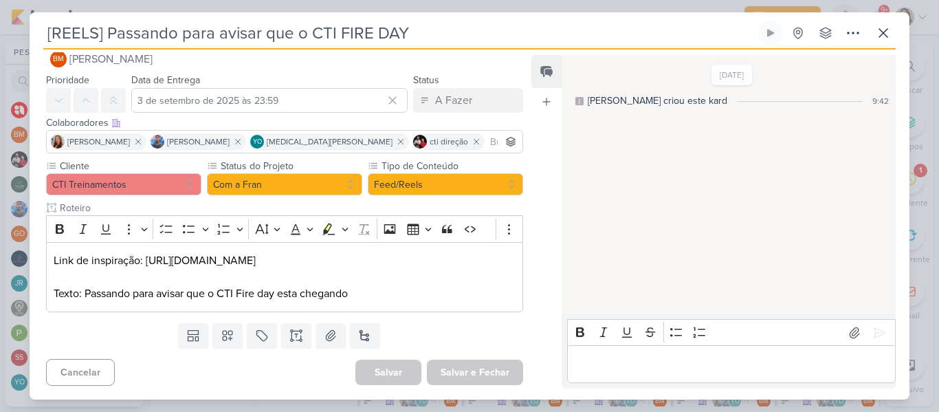
scroll to position [0, 0]
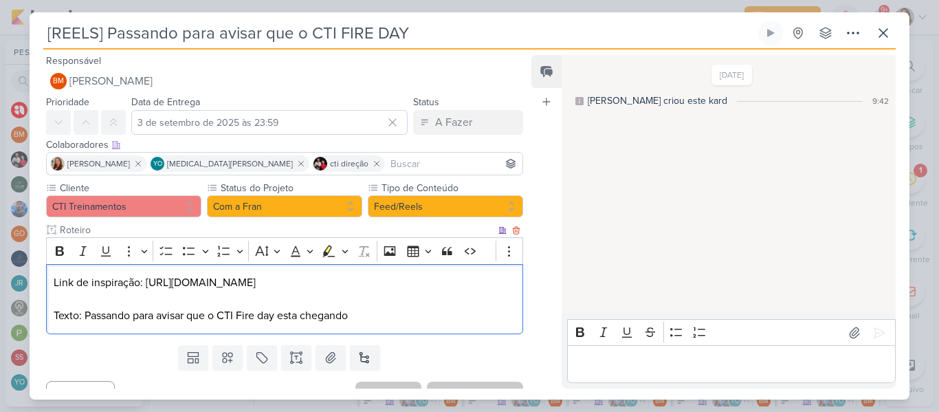
drag, startPoint x: 324, startPoint y: 285, endPoint x: 146, endPoint y: 282, distance: 178.0
click at [146, 282] on p "Link de inspiração: [URL][DOMAIN_NAME]" at bounding box center [285, 282] width 462 height 16
copy p "[URL][DOMAIN_NAME]"
click at [432, 277] on p "Link de inspiração: [URL][DOMAIN_NAME]" at bounding box center [285, 282] width 462 height 16
click at [392, 324] on p "Texto: Passando para avisar que o CTI Fire day esta chegando" at bounding box center [285, 315] width 462 height 16
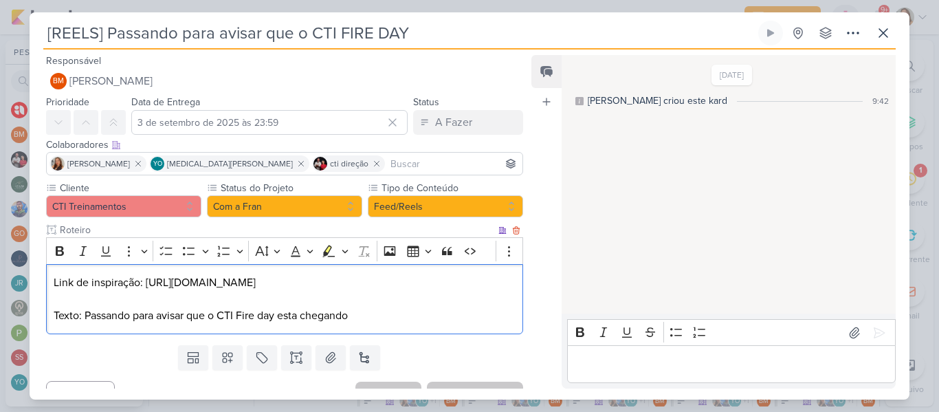
click at [335, 284] on p "Link de inspiração: [URL][DOMAIN_NAME]" at bounding box center [285, 282] width 462 height 16
drag, startPoint x: 54, startPoint y: 313, endPoint x: 433, endPoint y: 321, distance: 379.3
click at [433, 321] on p "Texto: Passando para avisar que o CTI Fire day esta chegando" at bounding box center [285, 315] width 462 height 16
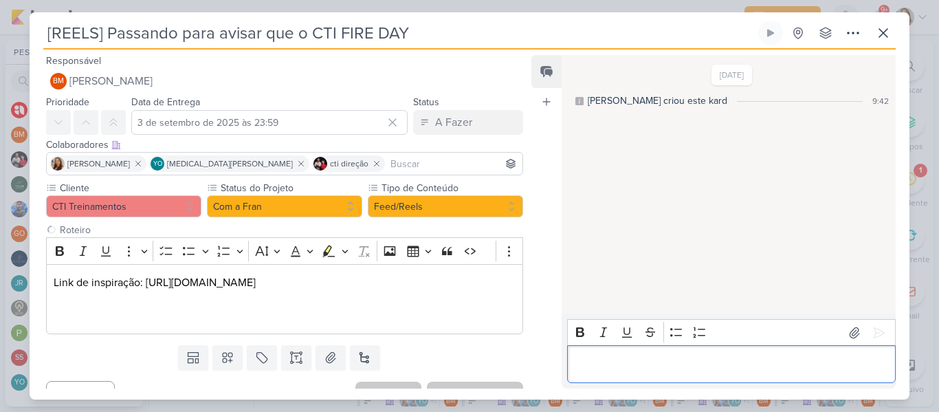
click at [649, 359] on p "Editor editing area: main" at bounding box center [731, 364] width 314 height 16
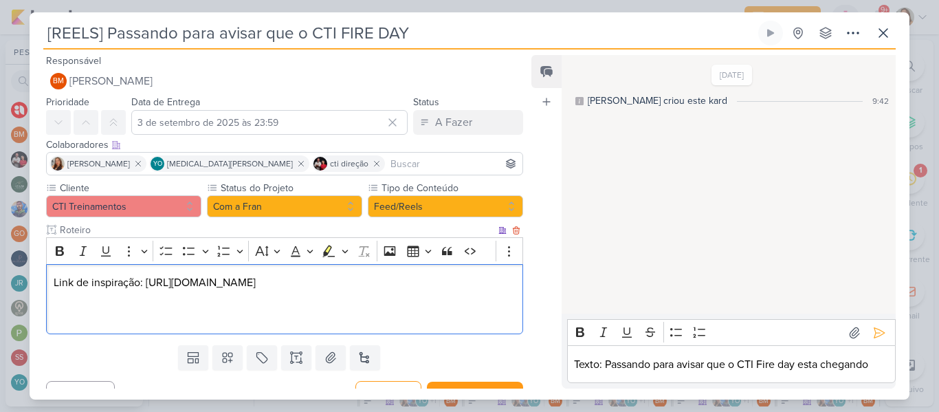
click at [378, 322] on p "Editor editing area: main" at bounding box center [285, 315] width 462 height 16
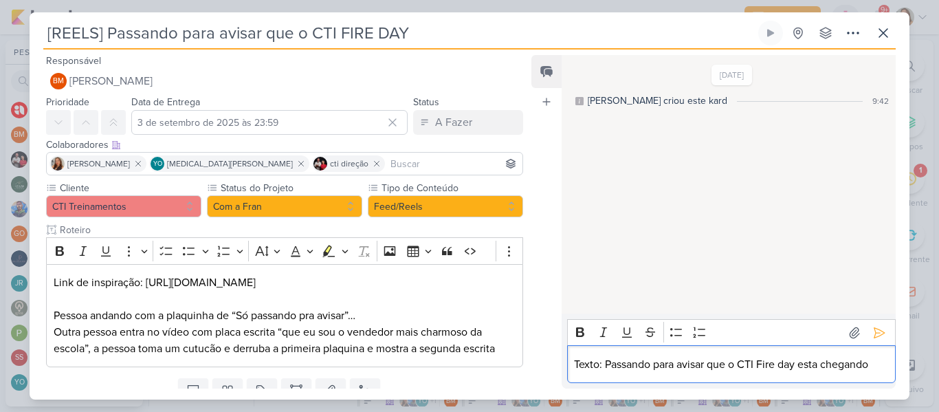
drag, startPoint x: 607, startPoint y: 363, endPoint x: 891, endPoint y: 363, distance: 284.5
click at [891, 363] on div "Rich Text Editor Bold Italic Underline Strikethrough Bulleted List Numbered Lis…" at bounding box center [731, 351] width 328 height 64
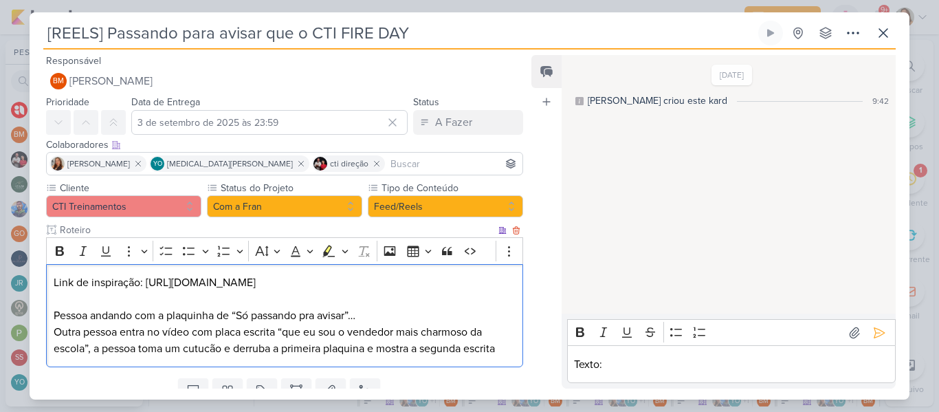
click at [500, 350] on p "Pessoa andando com a plaquinha de “Só passando pra avisar”… Outra pessoa entra …" at bounding box center [285, 331] width 462 height 49
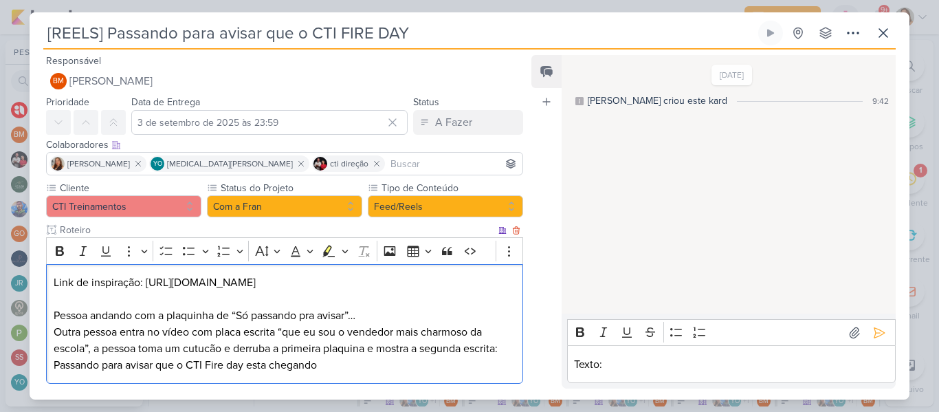
click at [51, 364] on div "Link de inspiração: [URL][DOMAIN_NAME] Pessoa andando com a plaquinha de “Só pa…" at bounding box center [284, 324] width 477 height 120
click at [183, 364] on p "Pessoa andando com a plaquinha de “Só passando pra avisar”… Outra pessoa entra …" at bounding box center [285, 340] width 462 height 66
drag, startPoint x: 202, startPoint y: 365, endPoint x: 80, endPoint y: 366, distance: 122.3
click at [80, 366] on p "Pessoa andando com a plaquinha de “Só passando pra avisar”… Outra pessoa entra …" at bounding box center [285, 340] width 462 height 66
click at [218, 366] on p "Pessoa andando com a plaquinha de “Só passando pra avisar”… Outra pessoa entra …" at bounding box center [285, 340] width 462 height 66
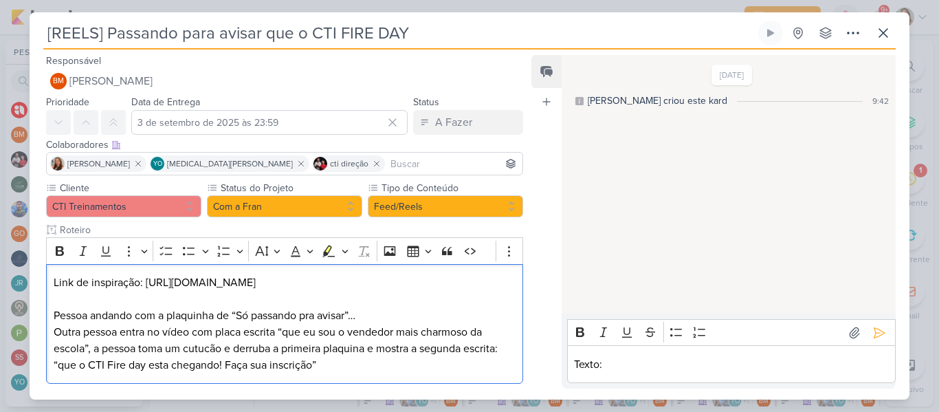
scroll to position [71, 0]
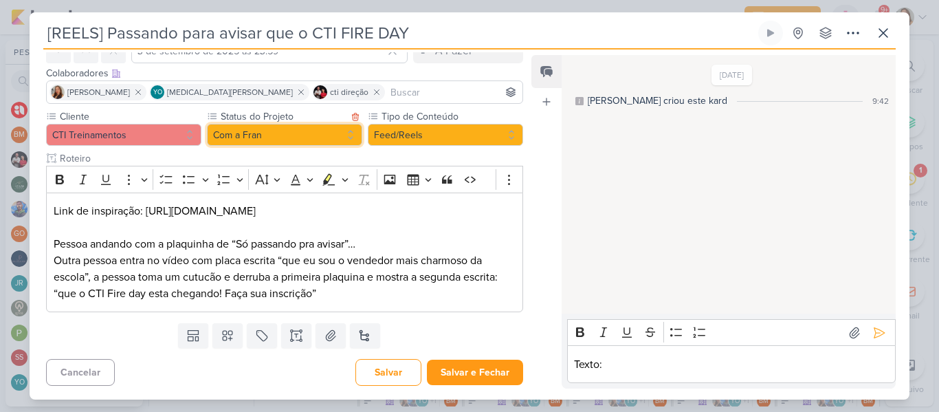
click at [302, 128] on button "Com a Fran" at bounding box center [284, 135] width 155 height 22
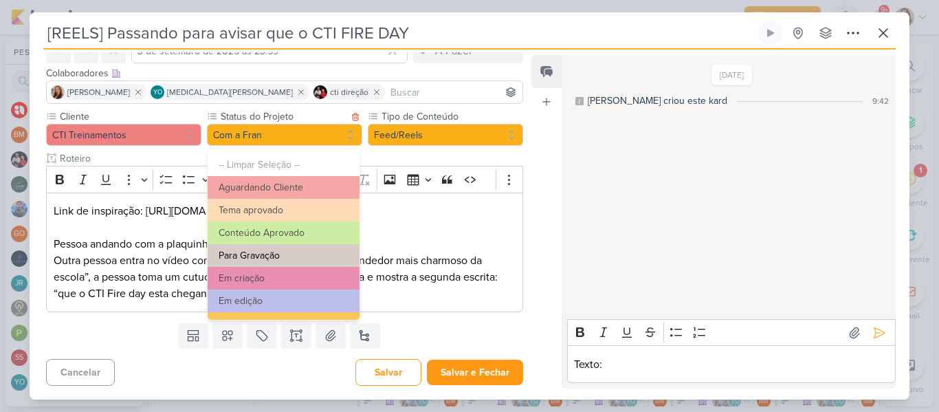
click at [324, 260] on button "Para Gravação" at bounding box center [283, 255] width 152 height 23
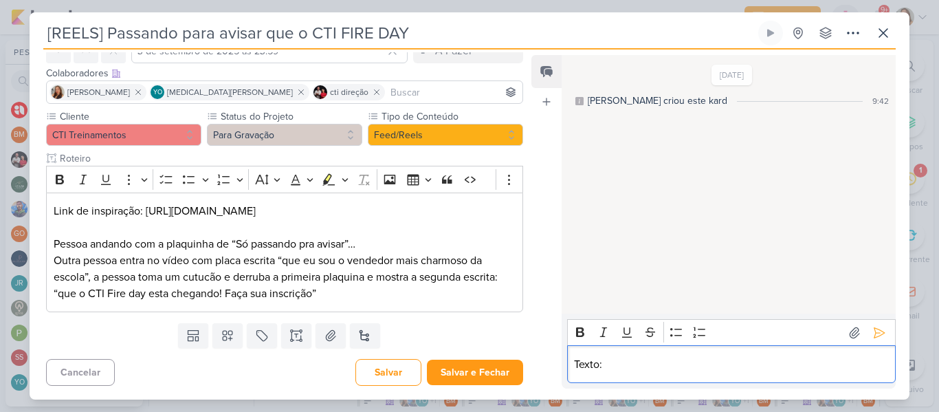
drag, startPoint x: 612, startPoint y: 361, endPoint x: 525, endPoint y: 357, distance: 87.3
click at [525, 357] on div "Responsável BM [GEOGRAPHIC_DATA] Nenhum contato encontrado create new contact N…" at bounding box center [469, 224] width 879 height 350
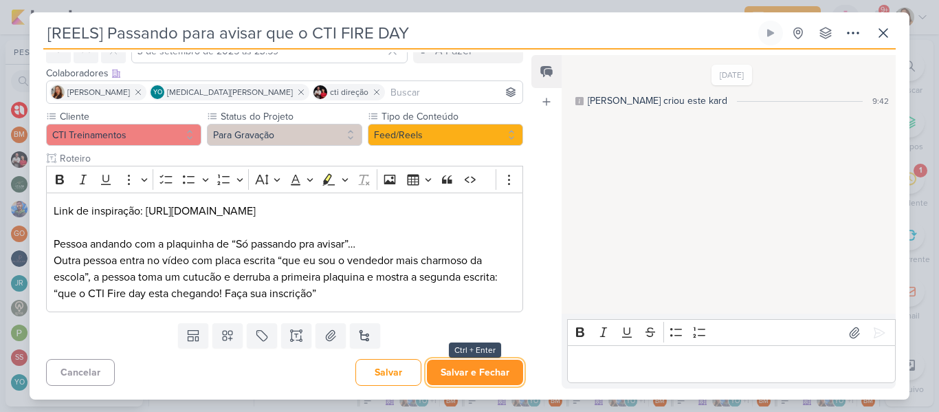
click at [478, 379] on button "Salvar e Fechar" at bounding box center [475, 371] width 96 height 25
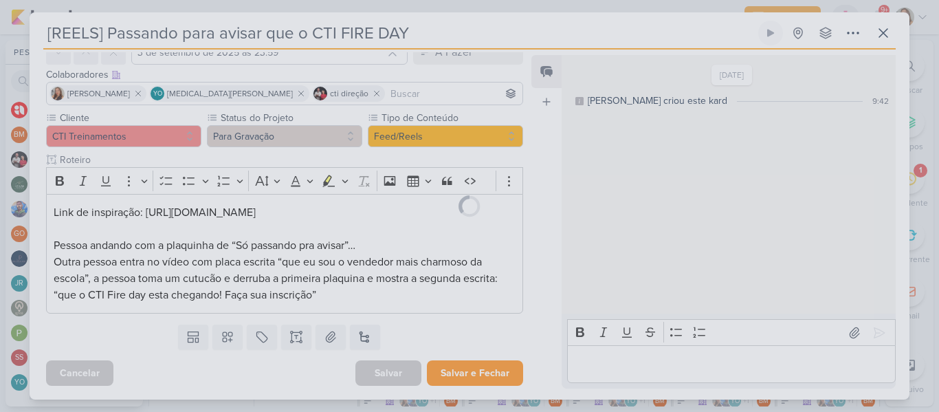
scroll to position [70, 0]
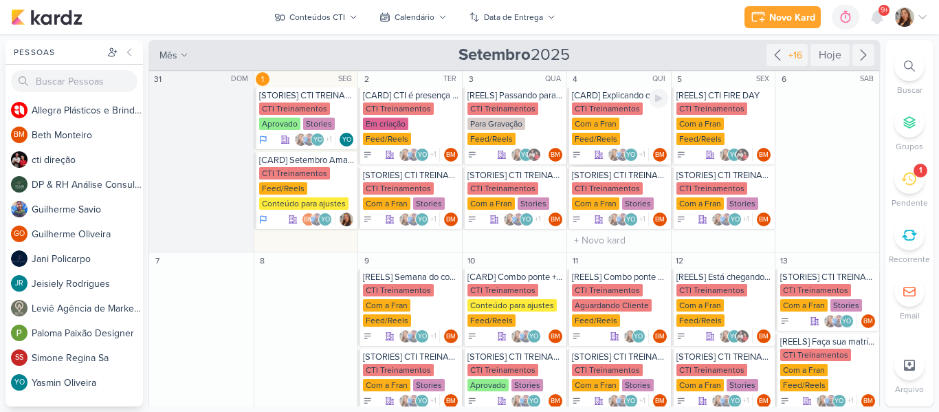
click at [594, 116] on div "CTI Treinamentos Com a Fran Feed/Reels" at bounding box center [620, 124] width 96 height 44
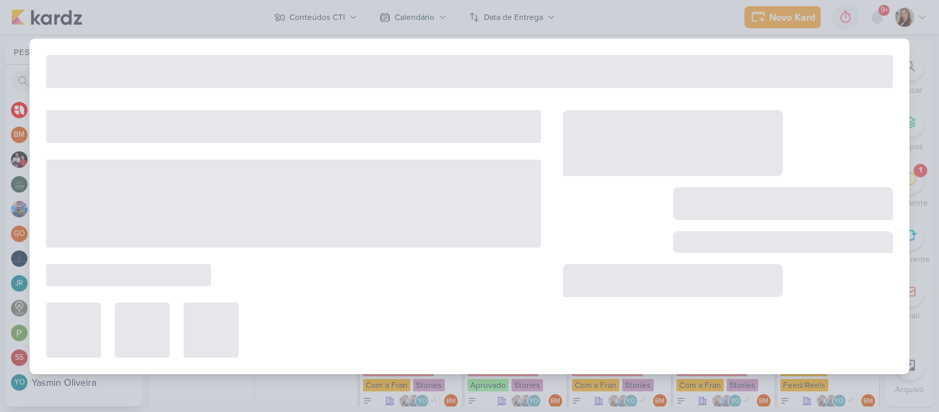
type input "[CARD] Explicando os desafios"
type input "[DATE] 23:59"
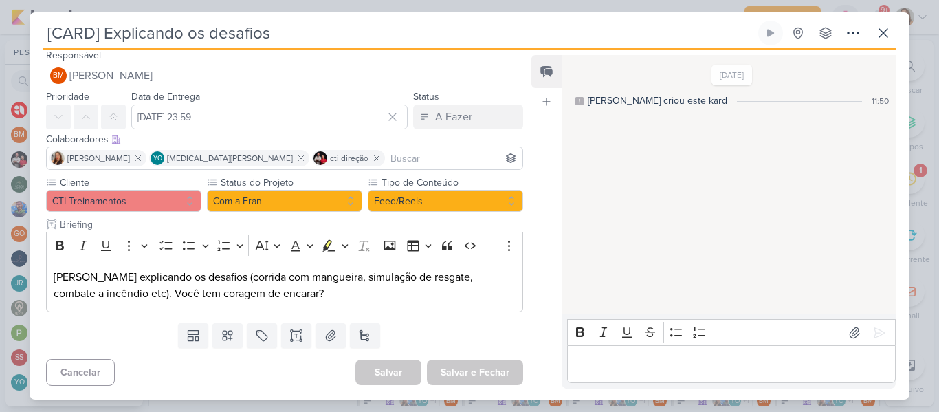
scroll to position [0, 0]
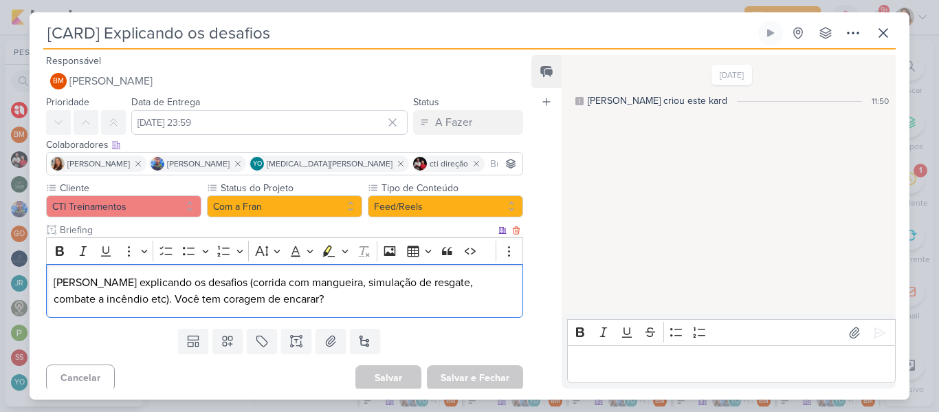
click at [366, 282] on p "[PERSON_NAME] explicando os desafios (corrida com mangueira, simulação de resga…" at bounding box center [285, 290] width 462 height 33
click at [359, 295] on p "[PERSON_NAME] explicando os desafios (corrida com mangueira, simulação de resga…" at bounding box center [285, 290] width 462 height 33
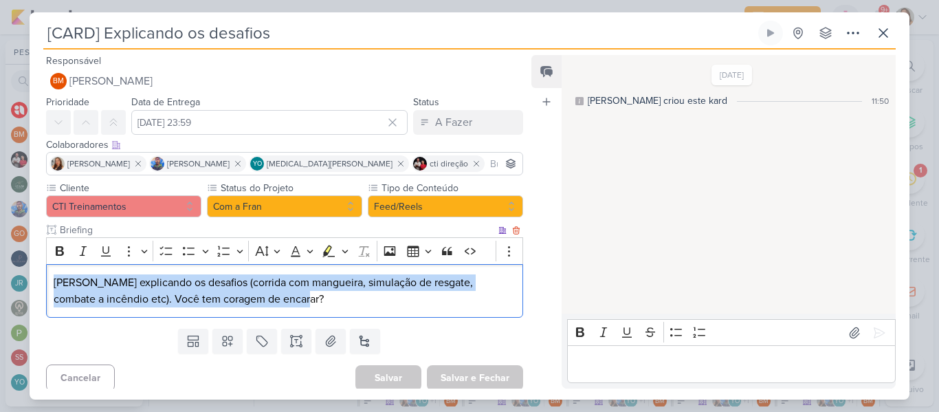
drag, startPoint x: 360, startPoint y: 300, endPoint x: 45, endPoint y: 270, distance: 316.1
click at [45, 270] on div "Cliente CTI Treinamentos Status do Projeto" at bounding box center [279, 252] width 499 height 142
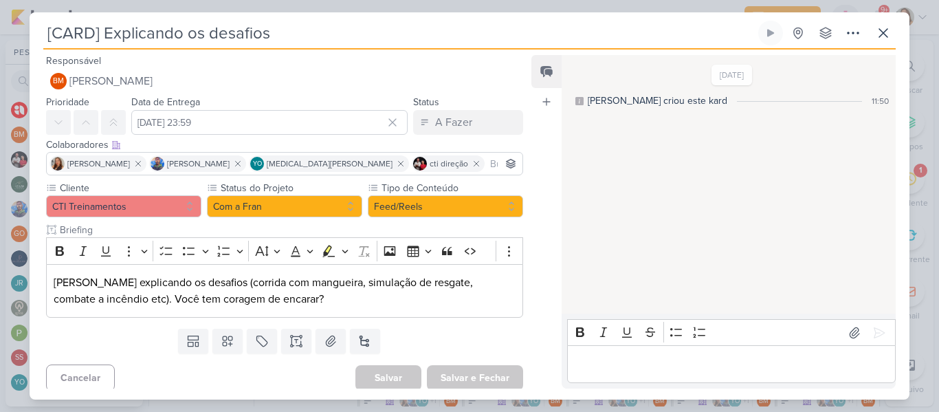
click at [324, 27] on input "[CARD] Explicando os desafios" at bounding box center [399, 33] width 712 height 25
click at [877, 37] on icon at bounding box center [883, 33] width 16 height 16
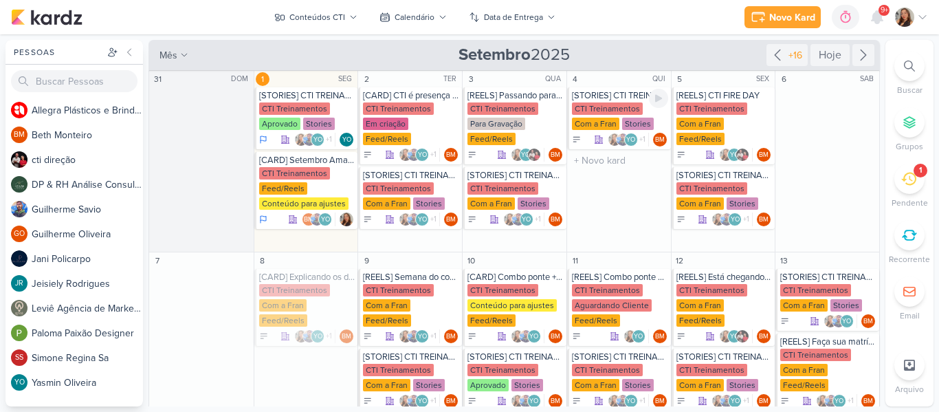
scroll to position [34, 0]
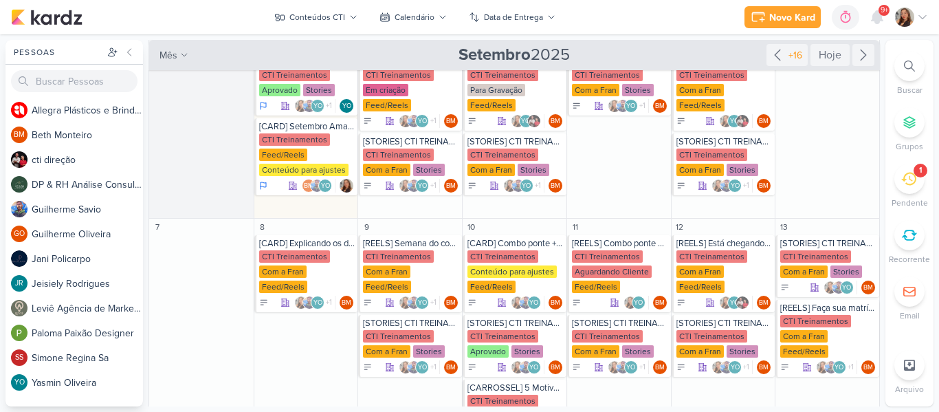
drag, startPoint x: 881, startPoint y: 135, endPoint x: 876, endPoint y: 92, distance: 43.6
click at [876, 92] on div "Pessoas [GEOGRAPHIC_DATA] A l l e g r a P l á s t i c o s e B r i n d e s P e r…" at bounding box center [469, 223] width 939 height 366
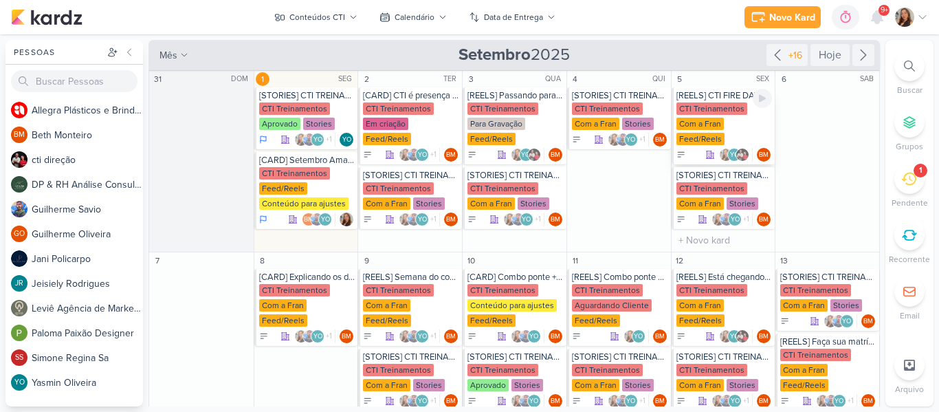
click at [697, 99] on div "[REELS] CTI FIRE DAY" at bounding box center [724, 95] width 96 height 11
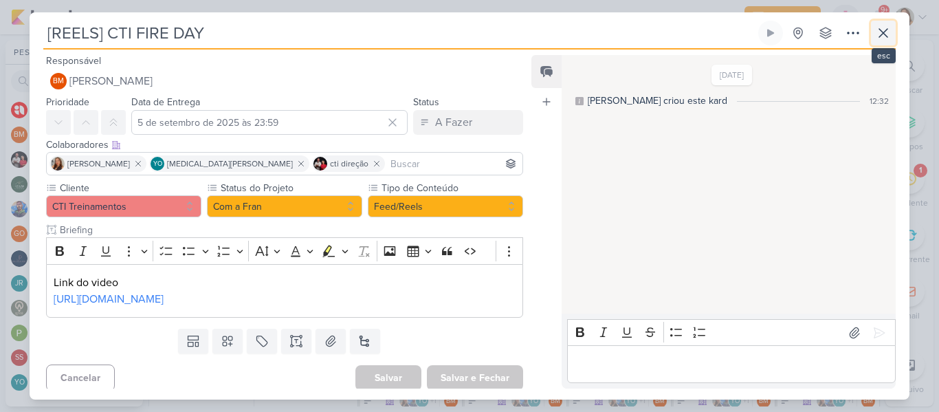
click at [889, 28] on icon at bounding box center [883, 33] width 16 height 16
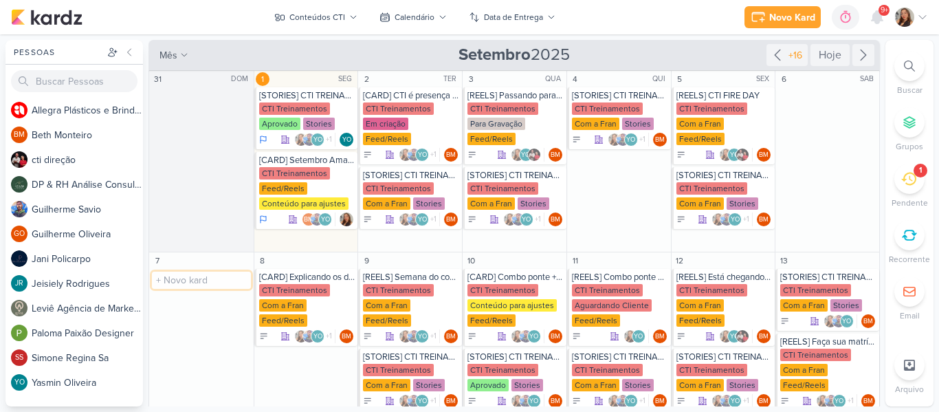
click at [183, 284] on input "text" at bounding box center [201, 279] width 99 height 17
type input "[CARD] Dia da independência"
click at [208, 280] on div "[CARD] Dia da independência" at bounding box center [202, 276] width 97 height 11
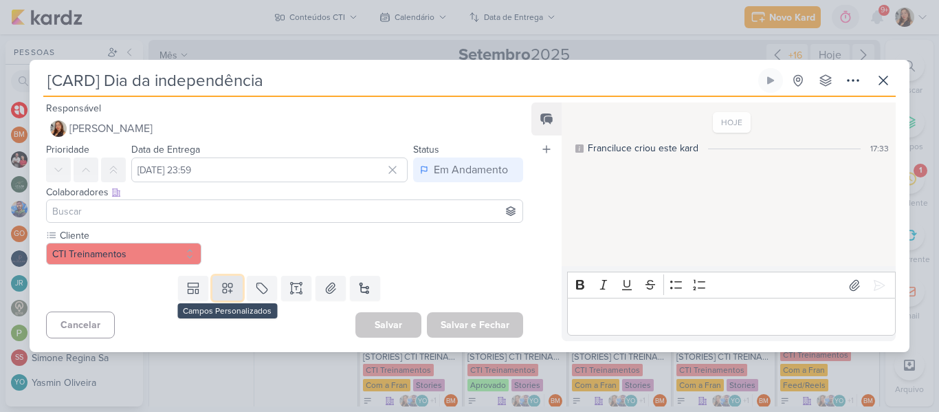
click at [229, 291] on icon at bounding box center [228, 288] width 10 height 10
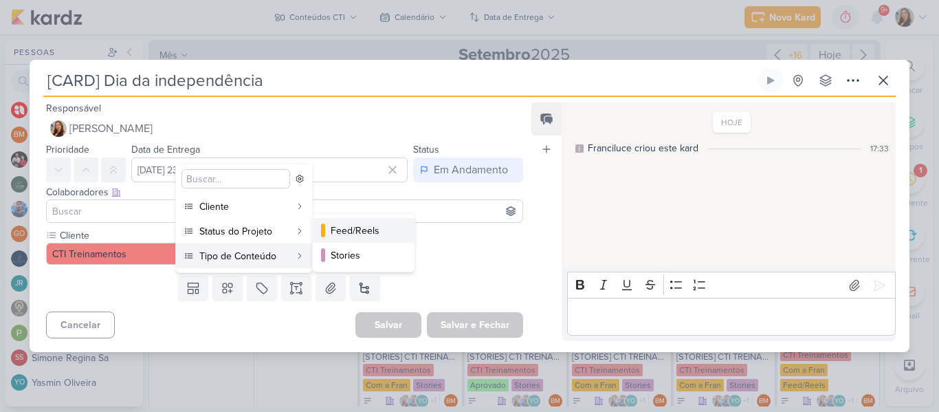
click at [333, 232] on div "Feed/Reels" at bounding box center [363, 230] width 67 height 14
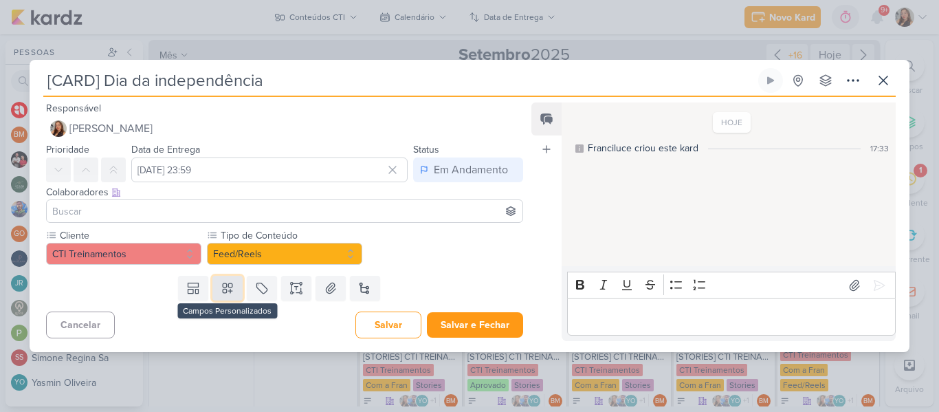
click at [237, 286] on button at bounding box center [227, 288] width 30 height 25
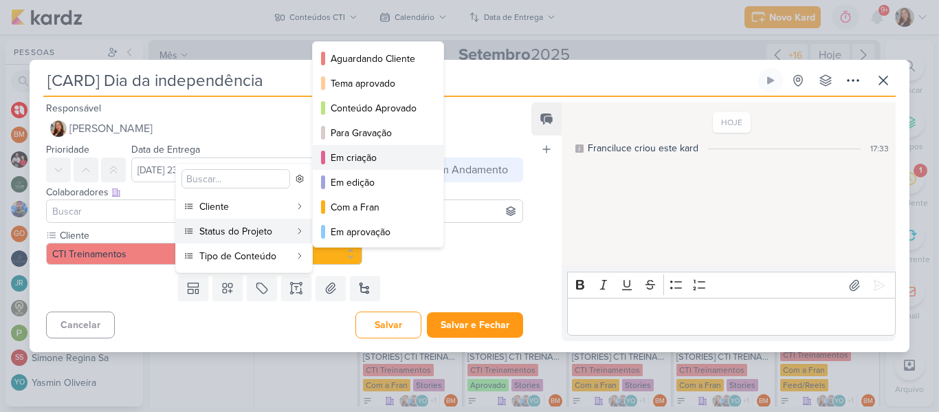
click at [346, 162] on div "Em criação" at bounding box center [378, 157] width 96 height 14
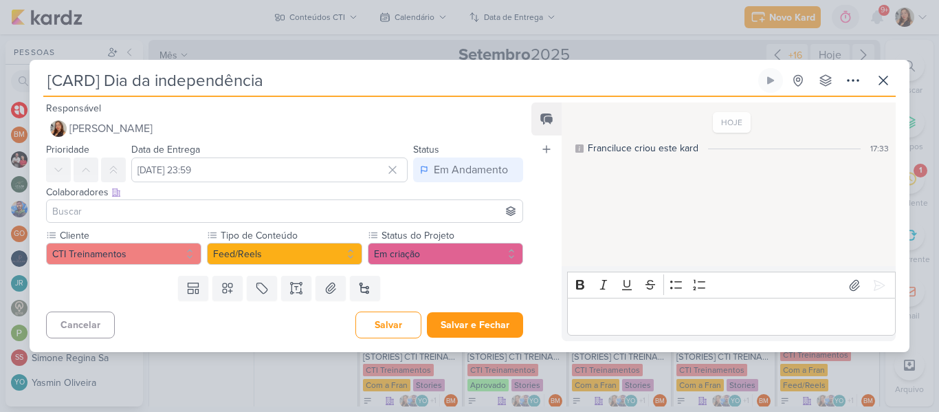
click at [218, 218] on input at bounding box center [284, 211] width 470 height 16
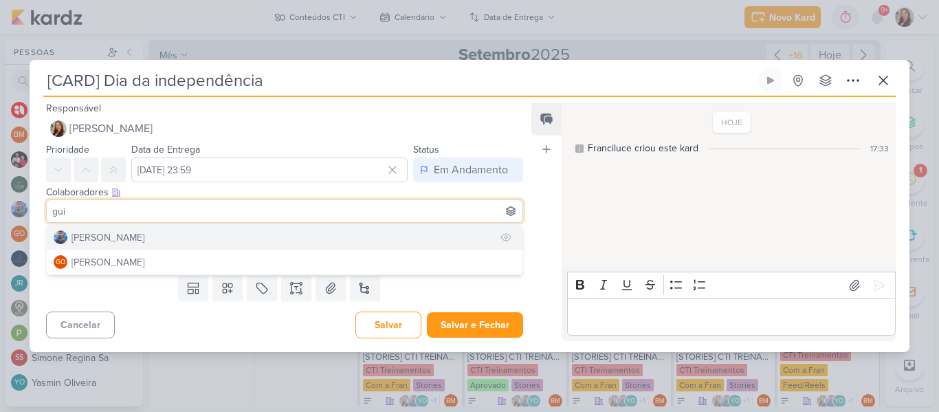
type input "gui"
click at [203, 232] on button "[PERSON_NAME]" at bounding box center [284, 237] width 475 height 25
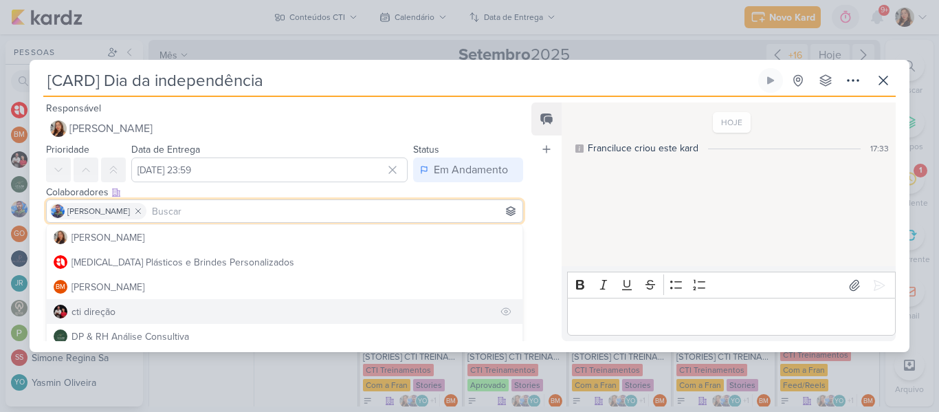
click at [176, 306] on button "cti direção" at bounding box center [284, 311] width 475 height 25
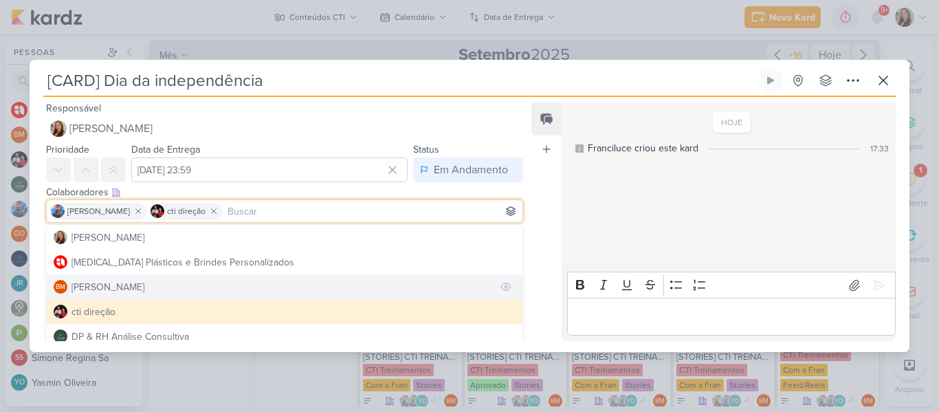
click at [171, 291] on button "BM [GEOGRAPHIC_DATA]" at bounding box center [284, 286] width 475 height 25
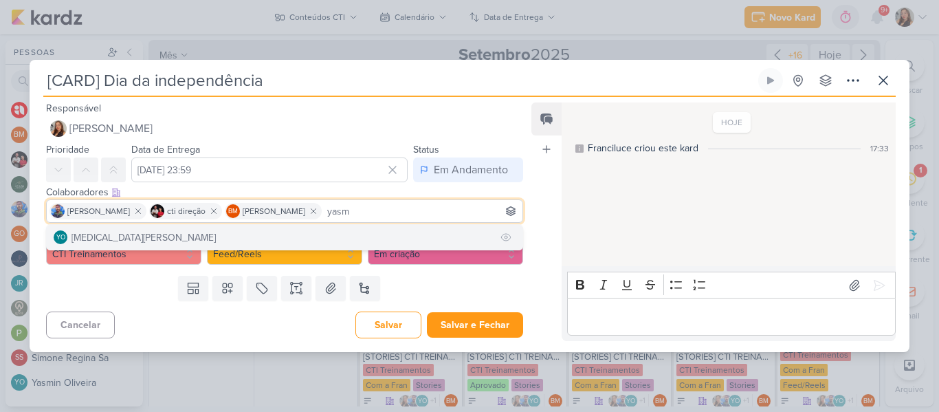
type input "yasm"
click at [146, 242] on button "YO [MEDICAL_DATA][PERSON_NAME]" at bounding box center [284, 237] width 475 height 25
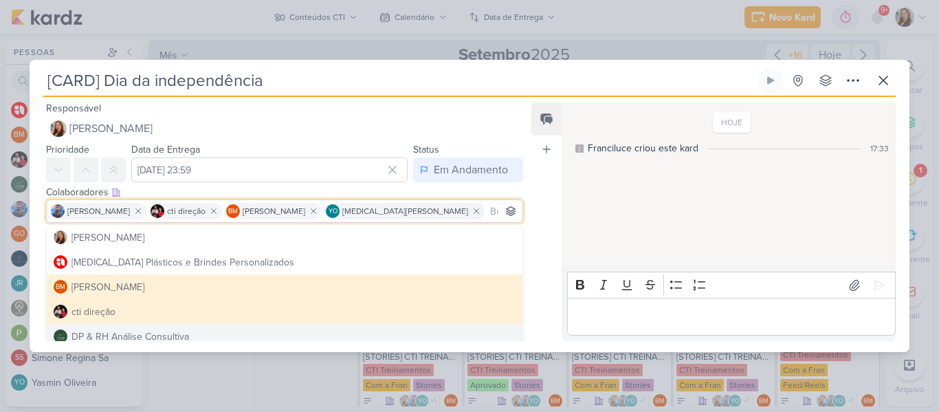
click at [536, 311] on div "Feed Atrelar email Solte o email para atrelar ao kard" at bounding box center [546, 221] width 30 height 238
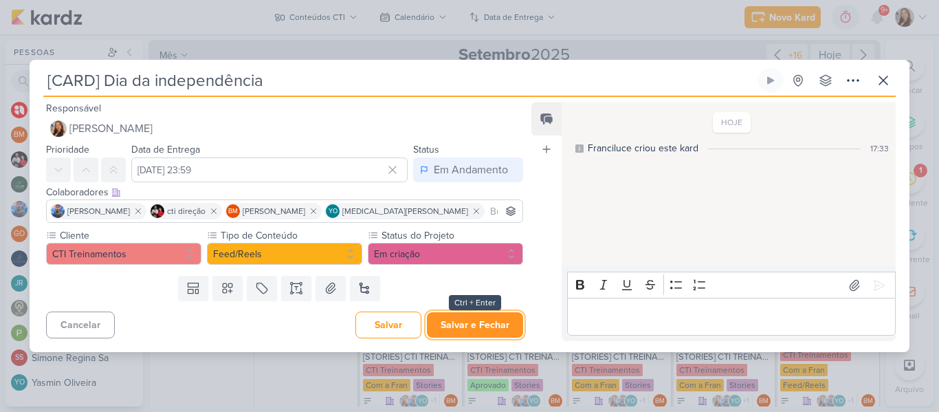
click at [511, 321] on button "Salvar e Fechar" at bounding box center [475, 324] width 96 height 25
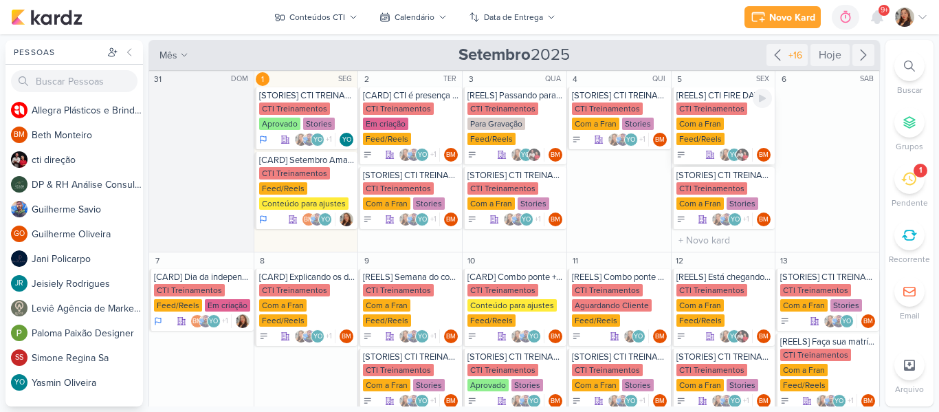
click at [696, 98] on div "[REELS] CTI FIRE DAY" at bounding box center [724, 95] width 96 height 11
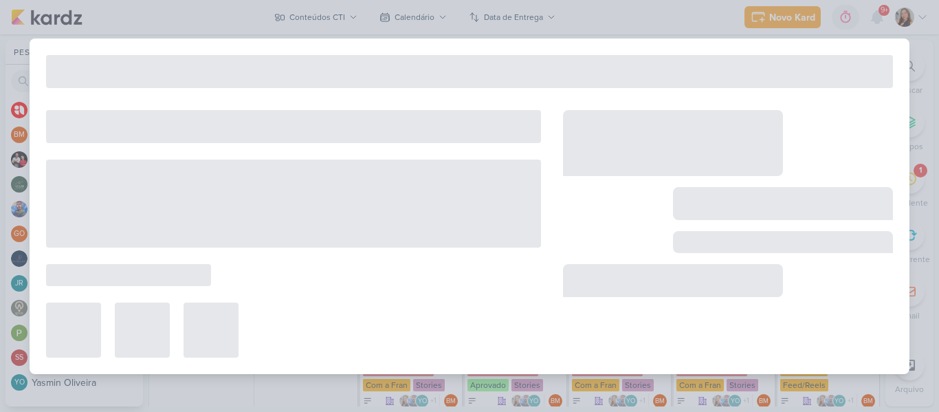
type input "[REELS] CTI FIRE DAY"
type input "5 de setembro de 2025 às 23:59"
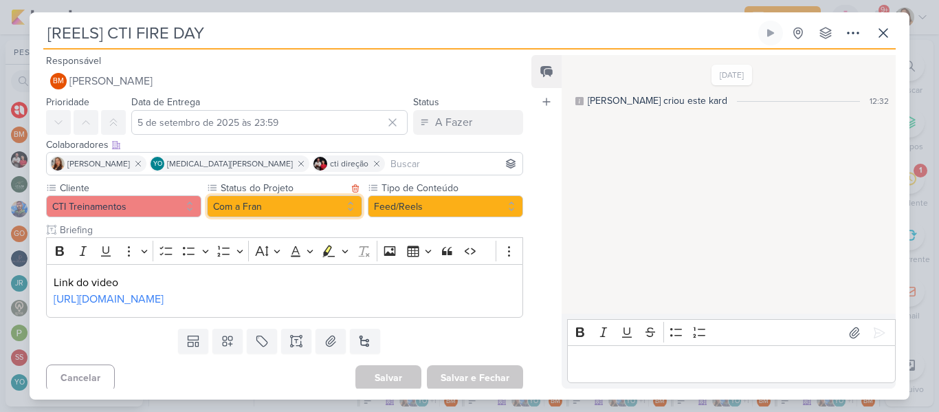
click at [258, 207] on button "Com a Fran" at bounding box center [284, 206] width 155 height 22
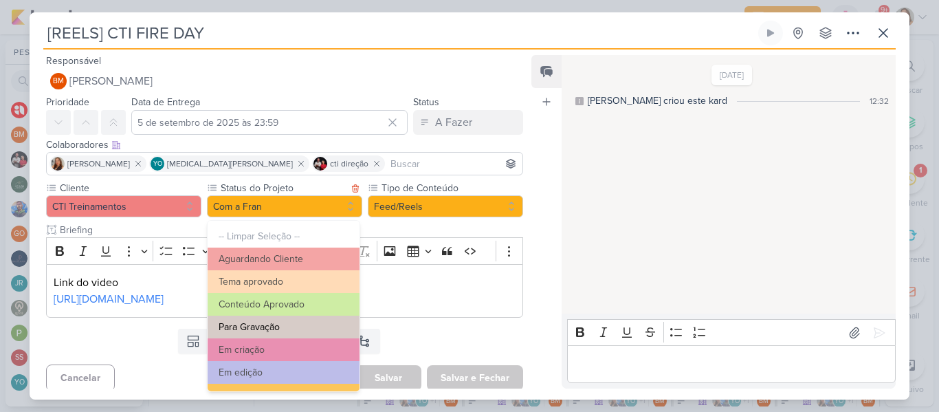
click at [308, 319] on button "Para Gravação" at bounding box center [283, 326] width 152 height 23
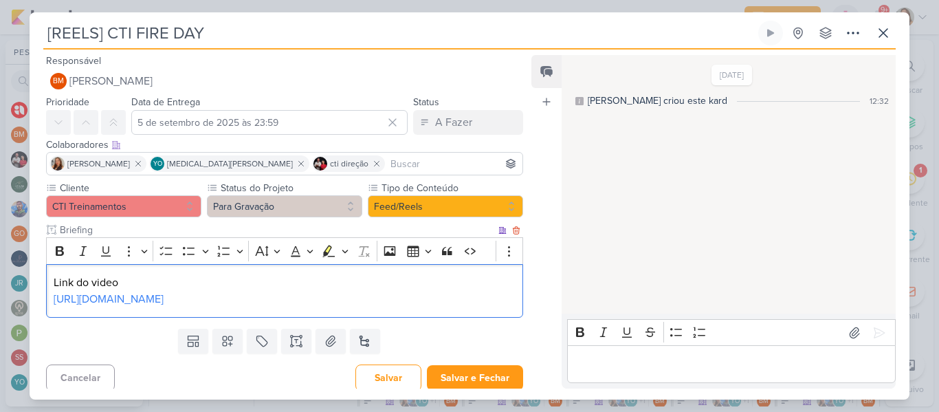
click at [287, 301] on p "[URL][DOMAIN_NAME]" at bounding box center [285, 299] width 462 height 16
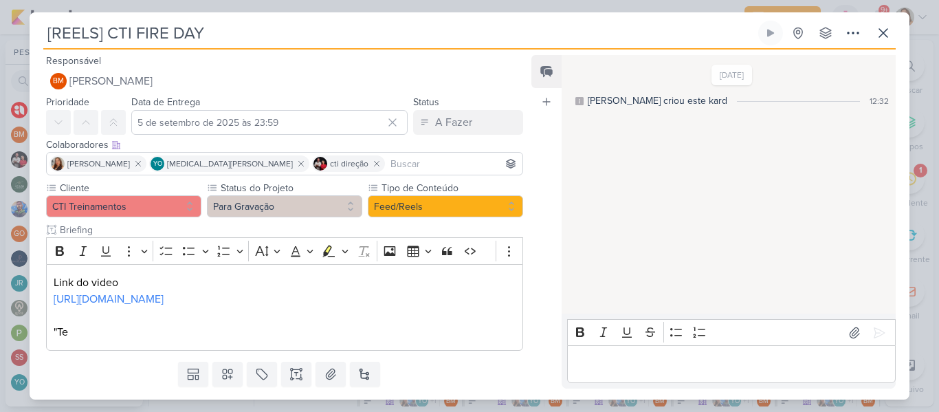
drag, startPoint x: 201, startPoint y: 35, endPoint x: 109, endPoint y: 30, distance: 92.9
click at [109, 30] on input "[REELS] CTI FIRE DAY" at bounding box center [399, 33] width 712 height 25
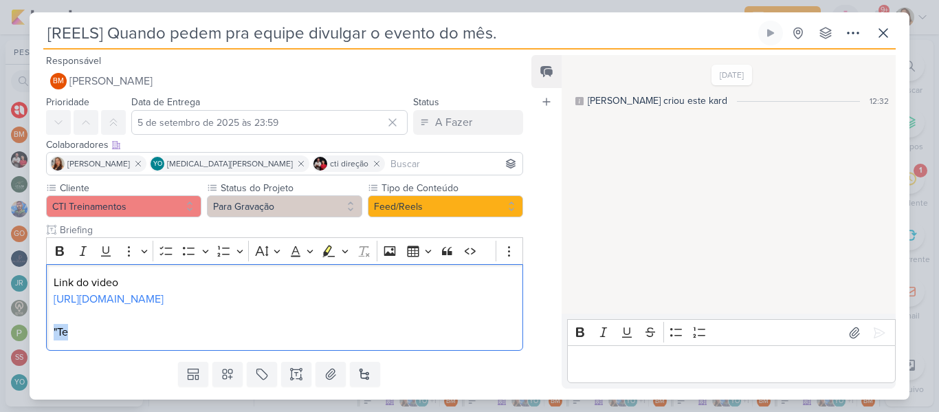
drag, startPoint x: 94, startPoint y: 339, endPoint x: 40, endPoint y: 328, distance: 55.4
click at [40, 328] on div "Cliente CTI Treinamentos Status do Projeto" at bounding box center [279, 268] width 499 height 175
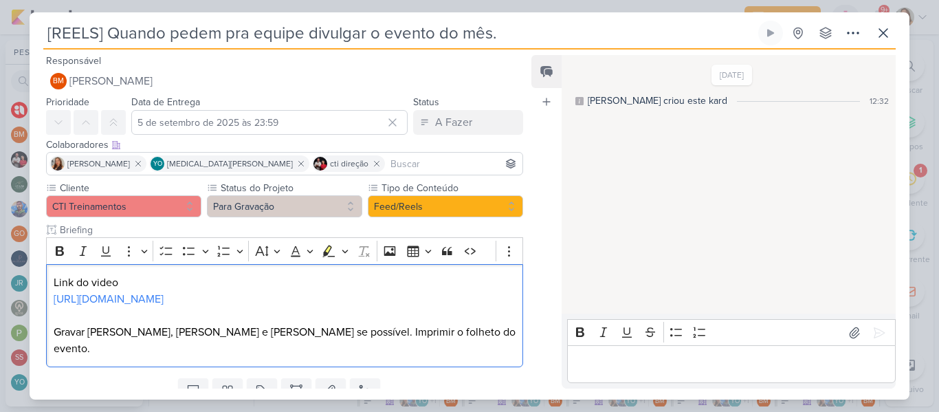
scroll to position [38, 0]
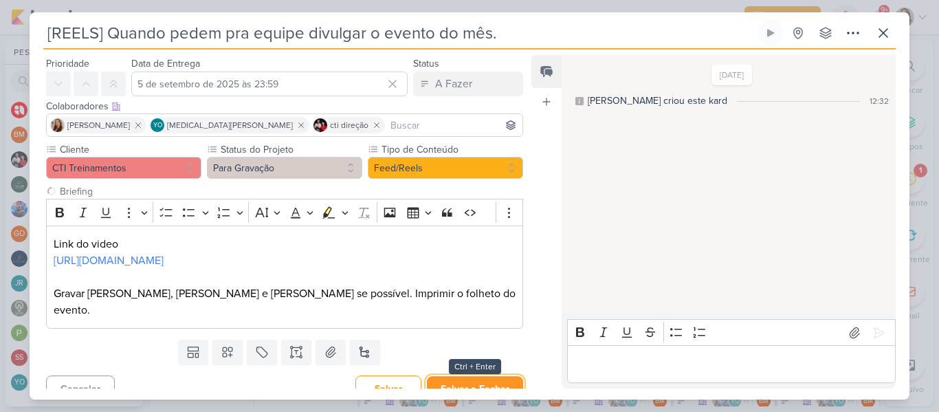
click at [460, 376] on button "Salvar e Fechar" at bounding box center [475, 388] width 96 height 25
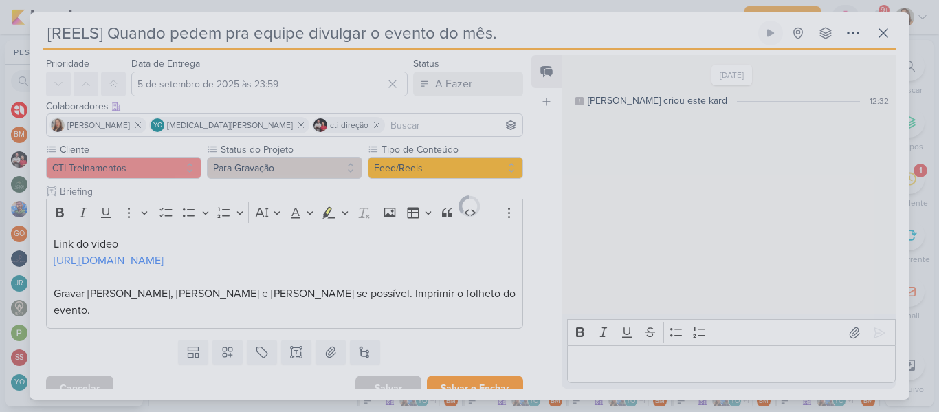
scroll to position [37, 0]
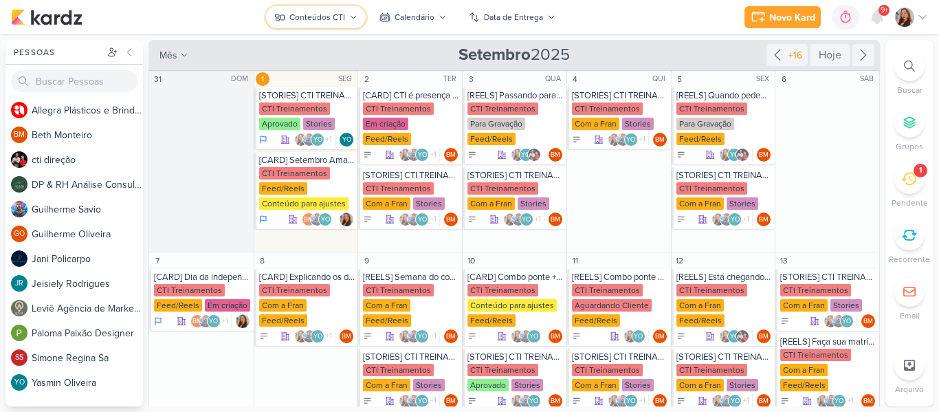
click at [298, 13] on div "Conteúdos CTI" at bounding box center [317, 17] width 56 height 12
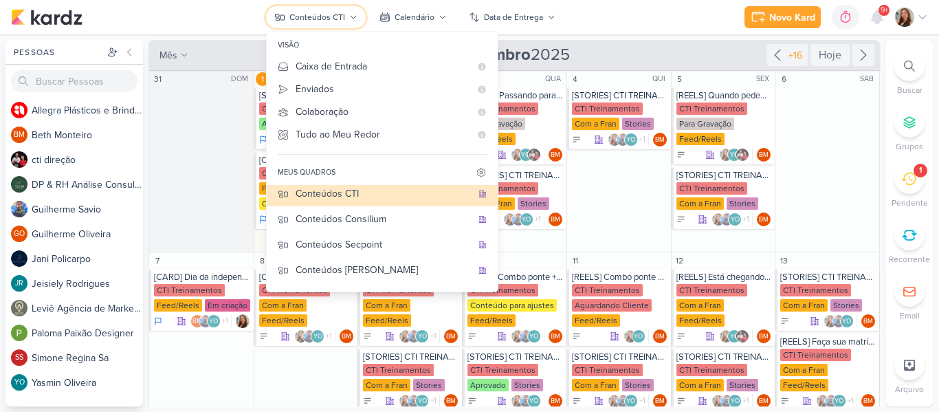
scroll to position [90, 0]
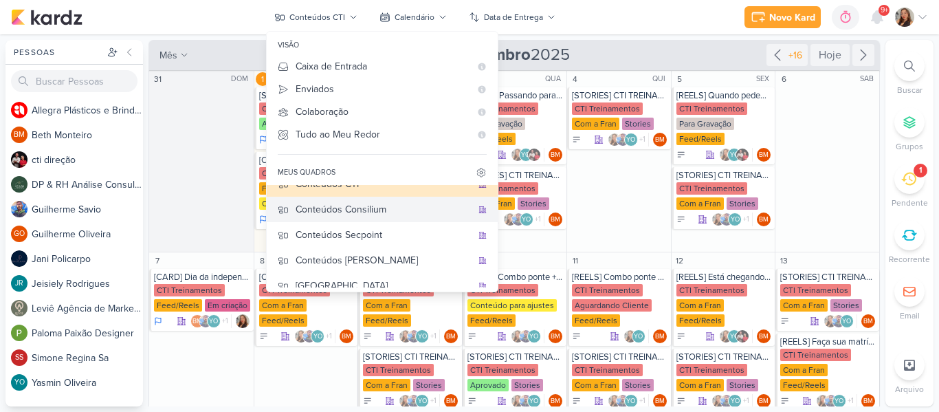
click at [392, 212] on div "Conteúdos Consilium" at bounding box center [383, 209] width 176 height 14
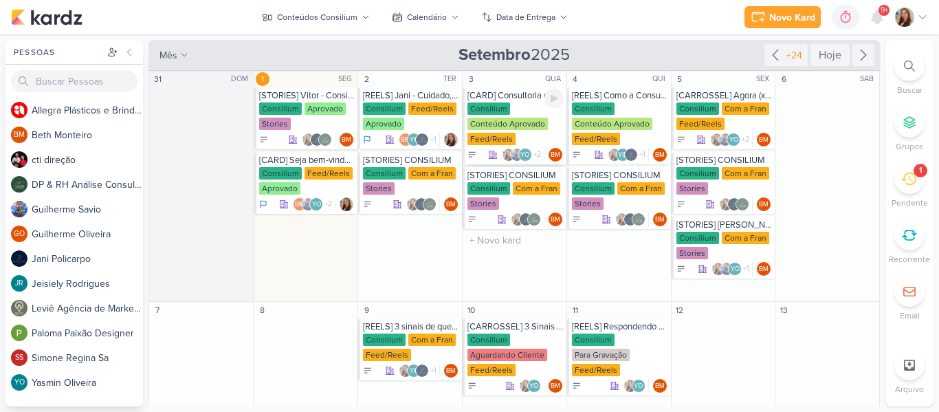
click at [520, 104] on div "Consilium Conteúdo Aprovado Feed/Reels" at bounding box center [515, 124] width 96 height 44
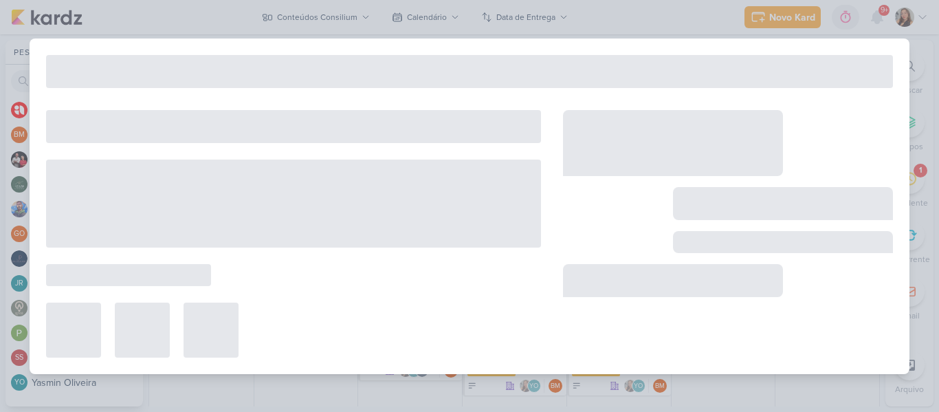
type input "[CARD] Consultoria em RH + BPO Financeiro = COMBO de eficiência!"
type input "3 de setembro de 2025 às 23:59"
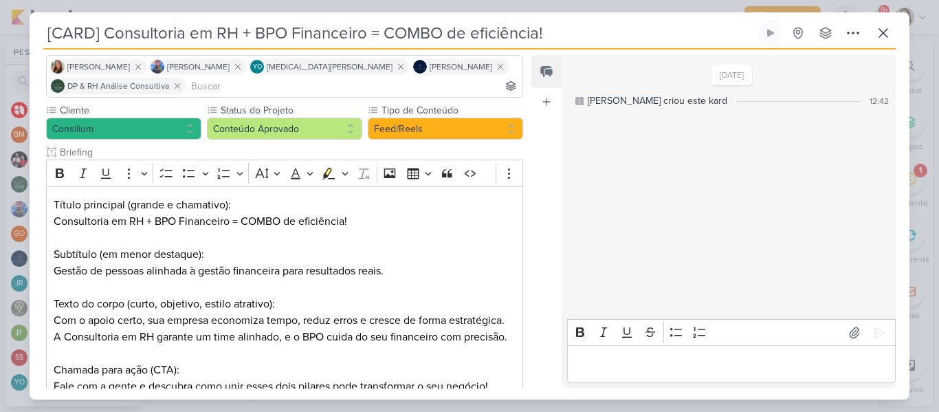
scroll to position [85, 0]
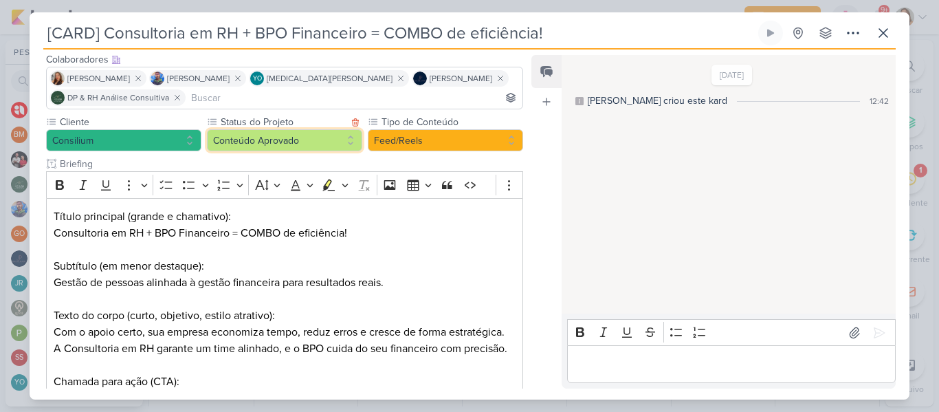
click at [293, 146] on button "Conteúdo Aprovado" at bounding box center [284, 140] width 155 height 22
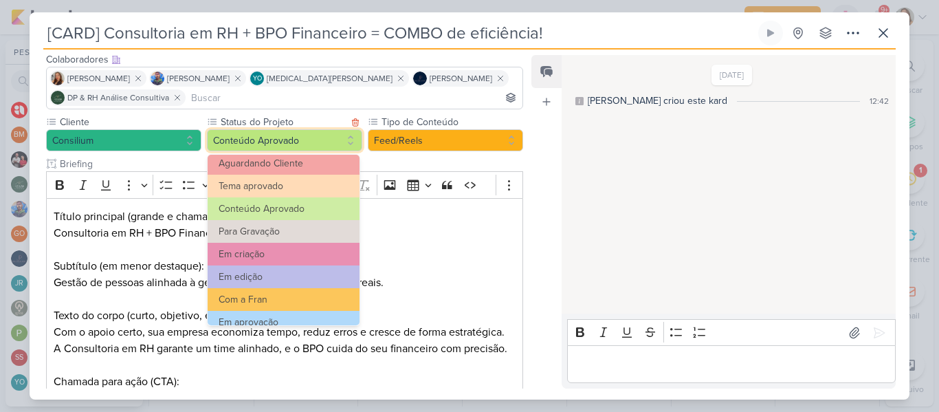
scroll to position [45, 0]
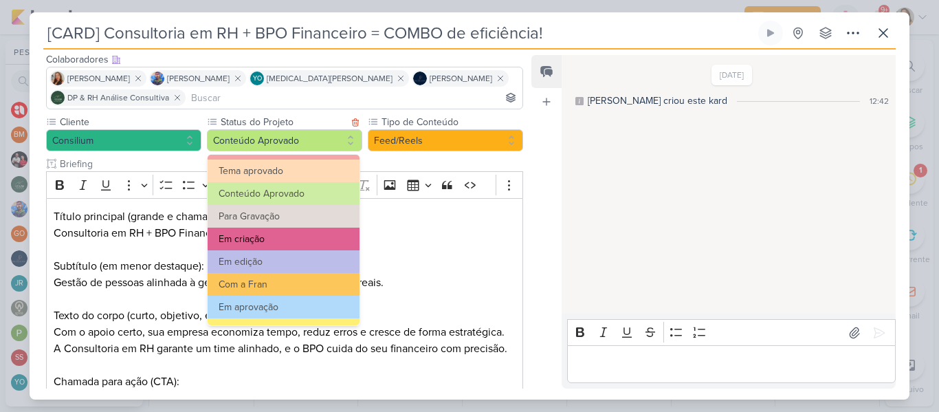
click at [300, 233] on button "Em criação" at bounding box center [283, 238] width 152 height 23
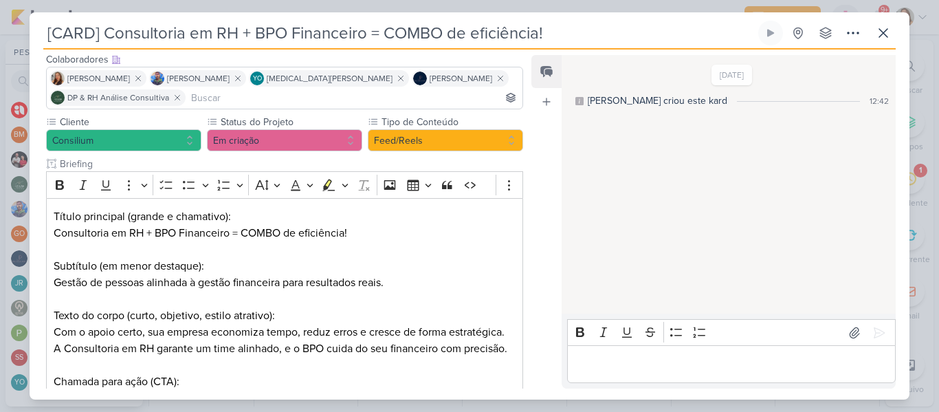
scroll to position [190, 0]
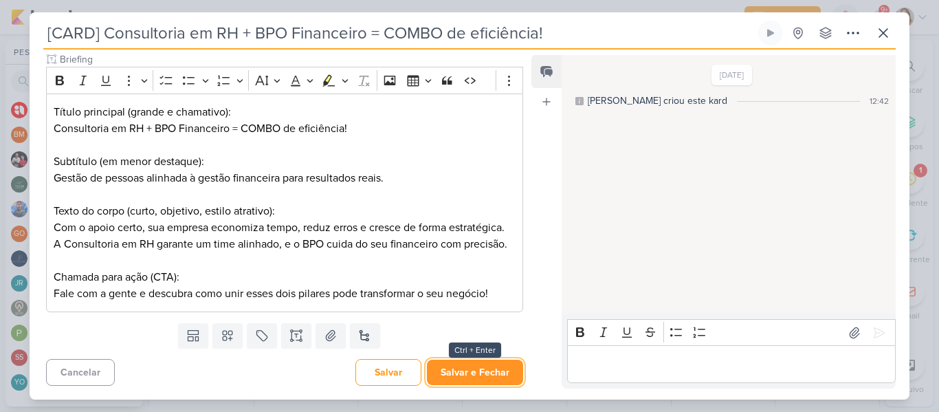
click at [454, 379] on button "Salvar e Fechar" at bounding box center [475, 371] width 96 height 25
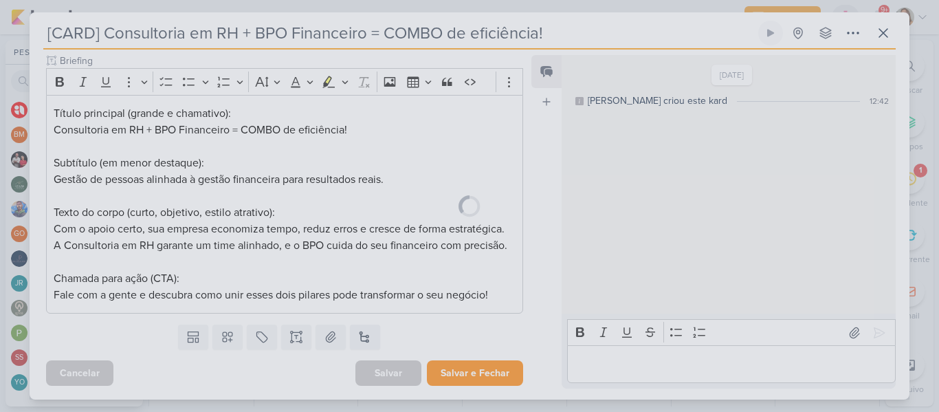
scroll to position [188, 0]
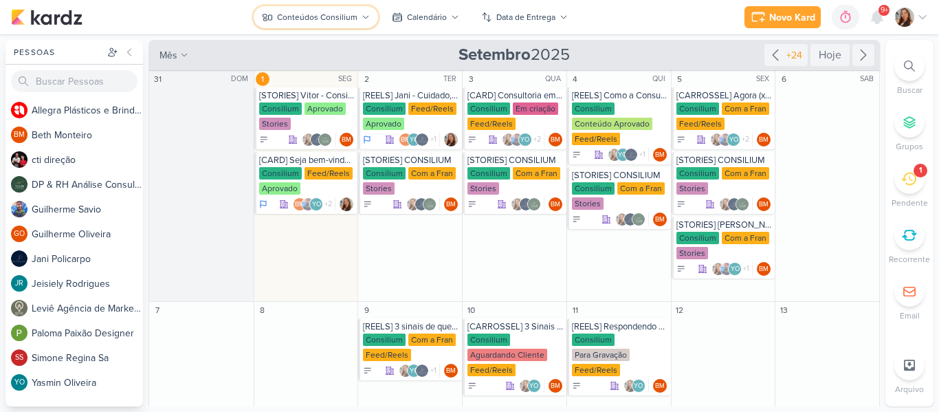
click at [285, 23] on div "Conteúdos Consilium" at bounding box center [317, 17] width 80 height 12
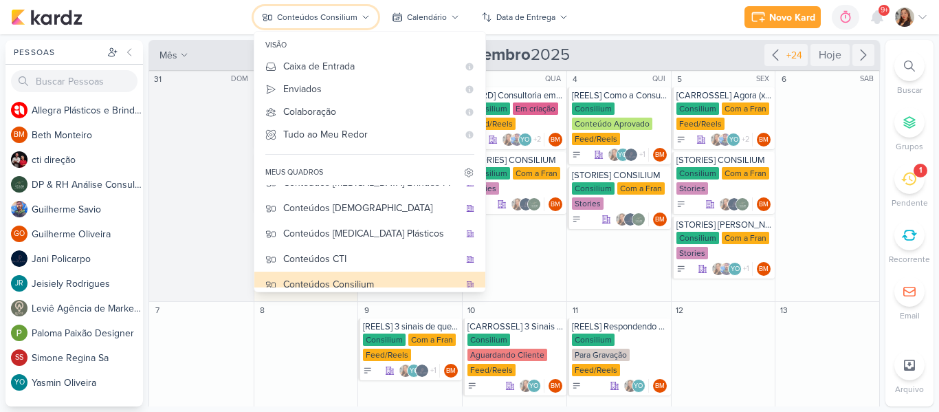
scroll to position [12, 0]
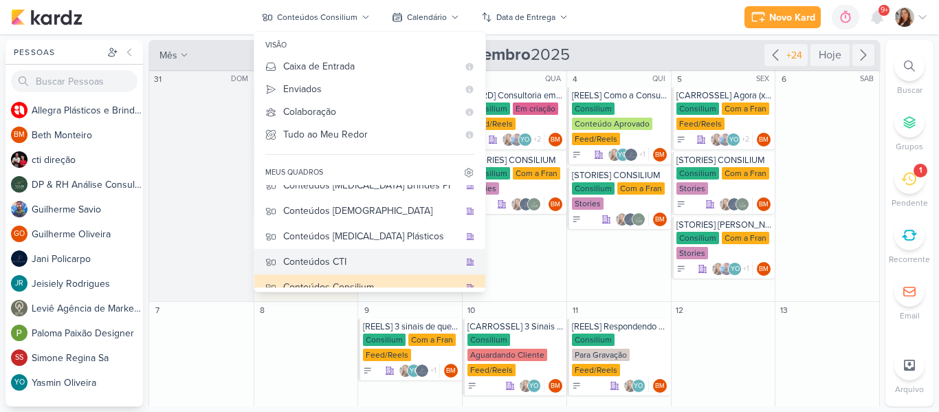
click at [367, 269] on button "Conteúdos CTI" at bounding box center [369, 261] width 231 height 25
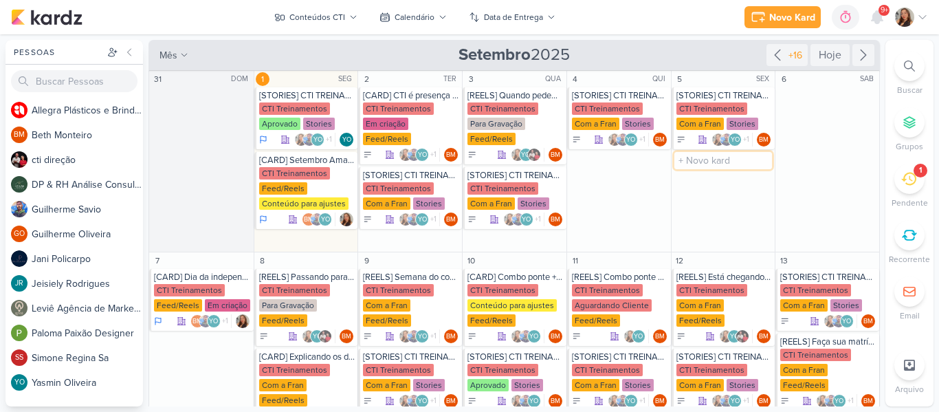
click at [684, 165] on input "text" at bounding box center [723, 160] width 98 height 17
type input "[REELS] Dica da [DEMOGRAPHIC_DATA]"
click at [702, 169] on div "CTI Treinamentos" at bounding box center [711, 173] width 71 height 12
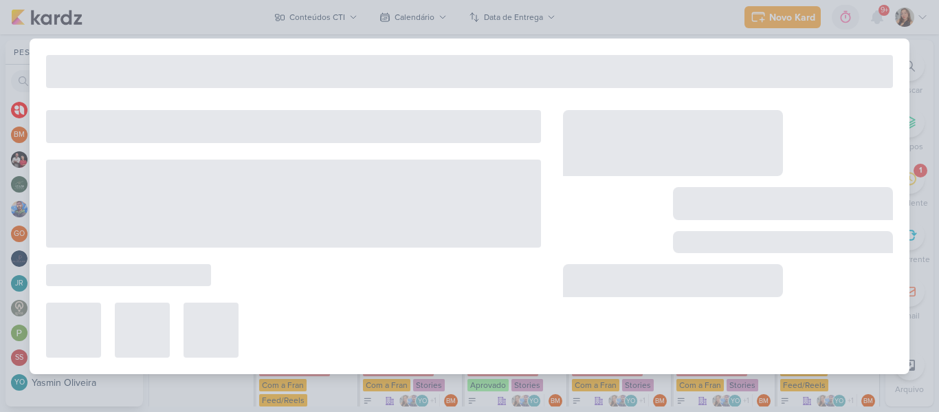
type input "[REELS] Dica da [DEMOGRAPHIC_DATA]"
type input "5 de setembro de 2025 às 23:59"
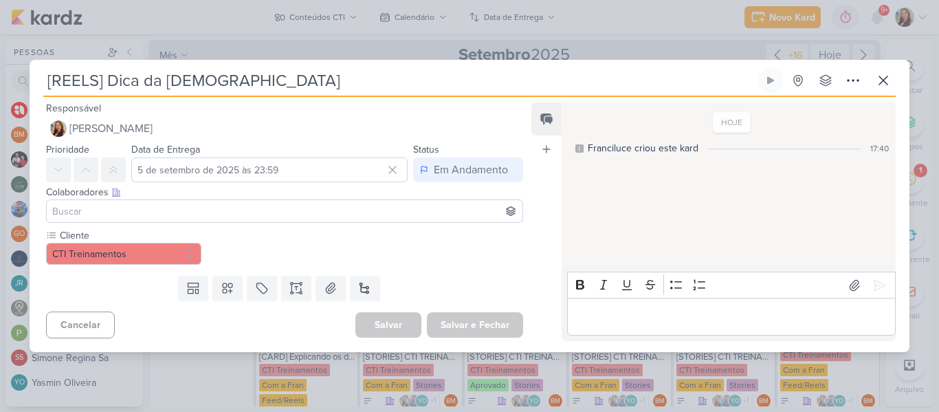
click at [195, 218] on input at bounding box center [284, 211] width 470 height 16
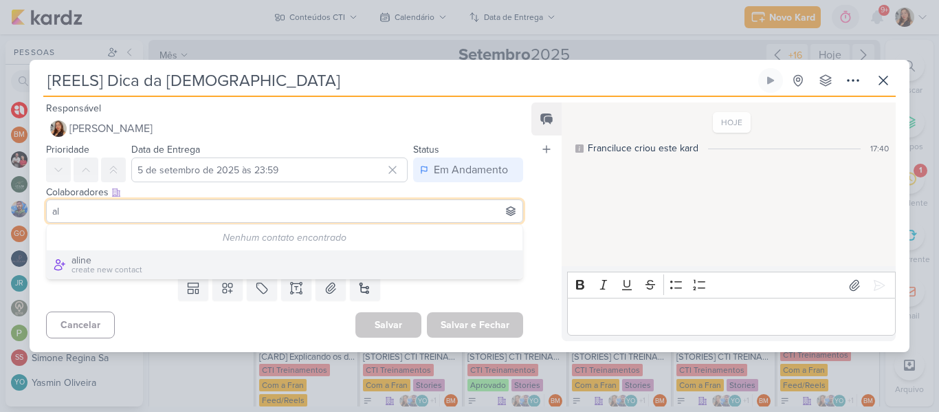
type input "a"
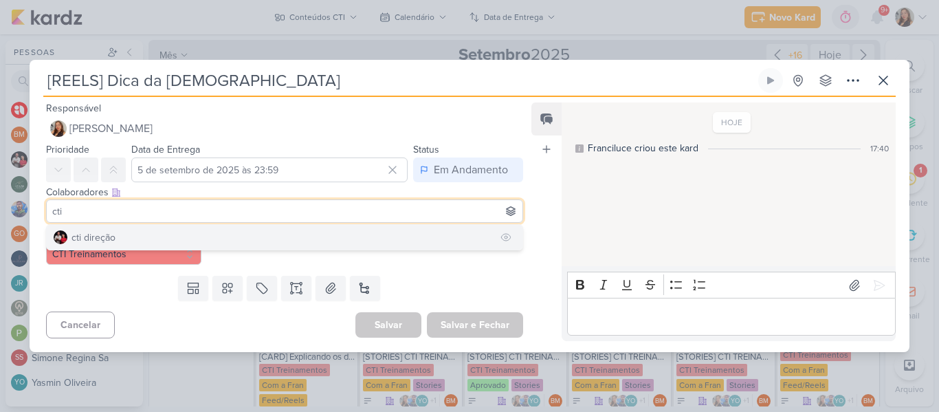
type input "cti"
click at [122, 229] on button "cti direção" at bounding box center [284, 237] width 475 height 25
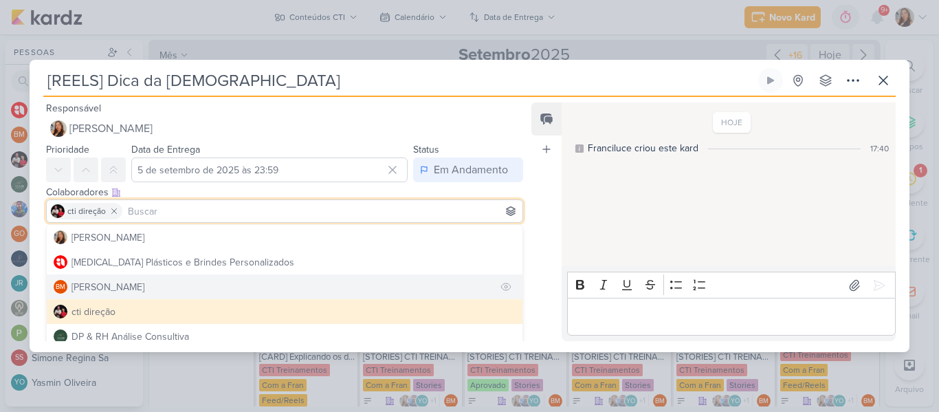
click at [126, 278] on button "BM [GEOGRAPHIC_DATA]" at bounding box center [284, 286] width 475 height 25
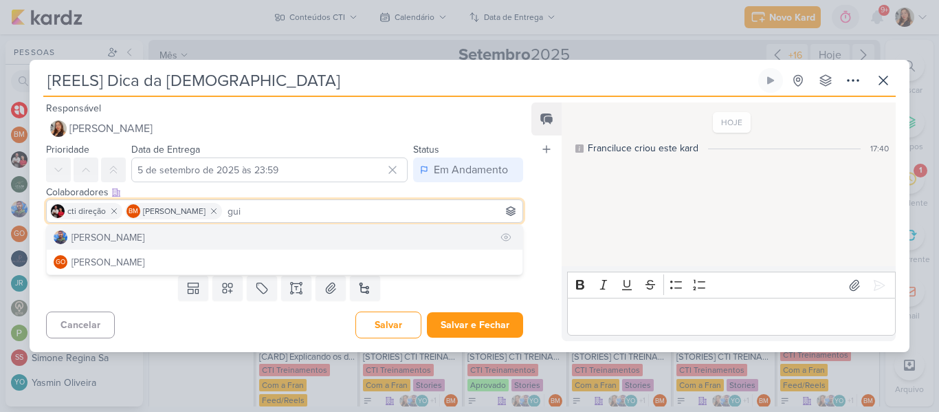
type input "gui"
click at [161, 245] on button "[PERSON_NAME]" at bounding box center [284, 237] width 475 height 25
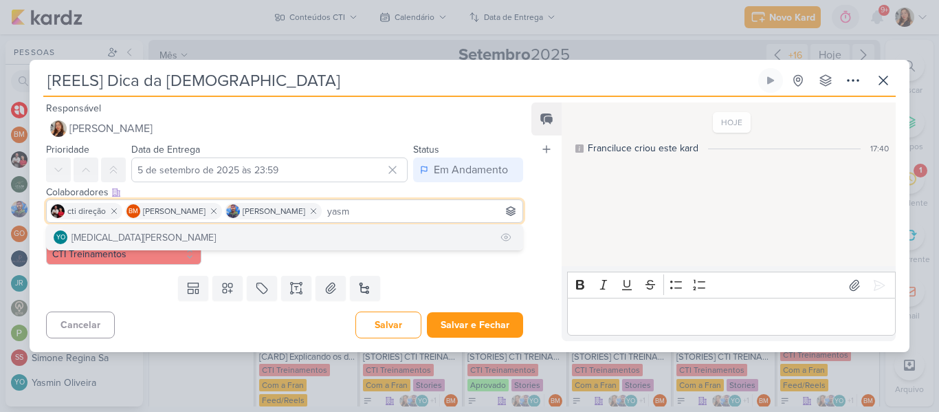
type input "yasm"
click at [271, 241] on button "YO [MEDICAL_DATA][PERSON_NAME]" at bounding box center [284, 237] width 475 height 25
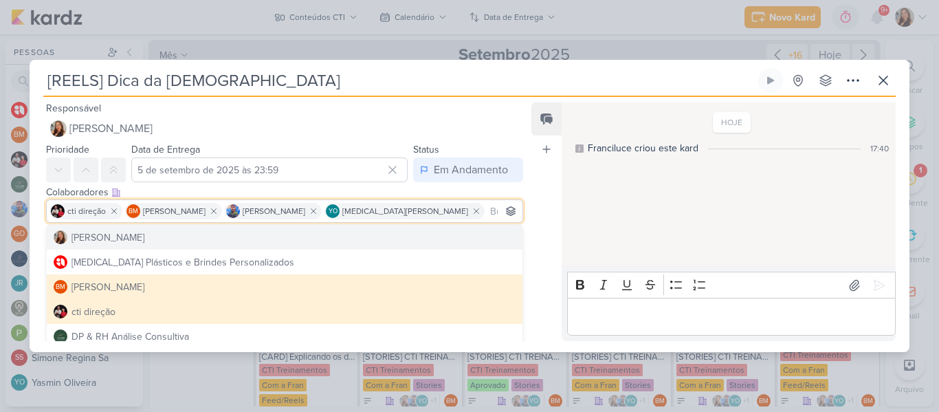
click at [540, 223] on div "Feed Atrelar email Solte o email para atrelar ao kard" at bounding box center [546, 221] width 30 height 238
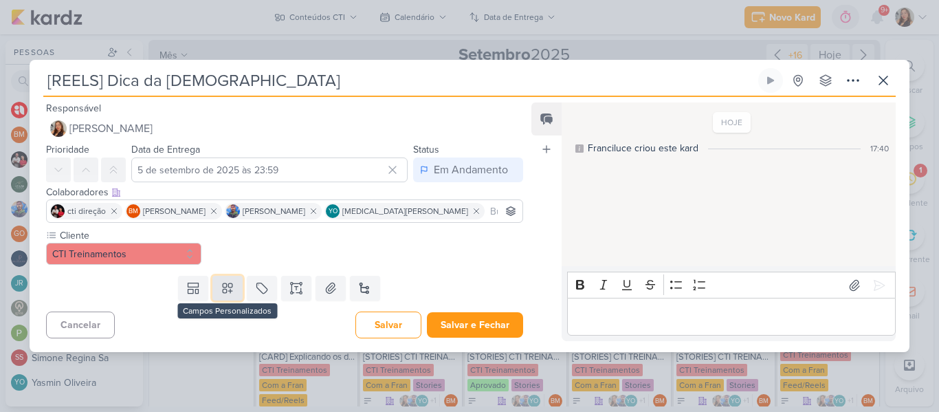
click at [230, 286] on icon at bounding box center [228, 288] width 14 height 14
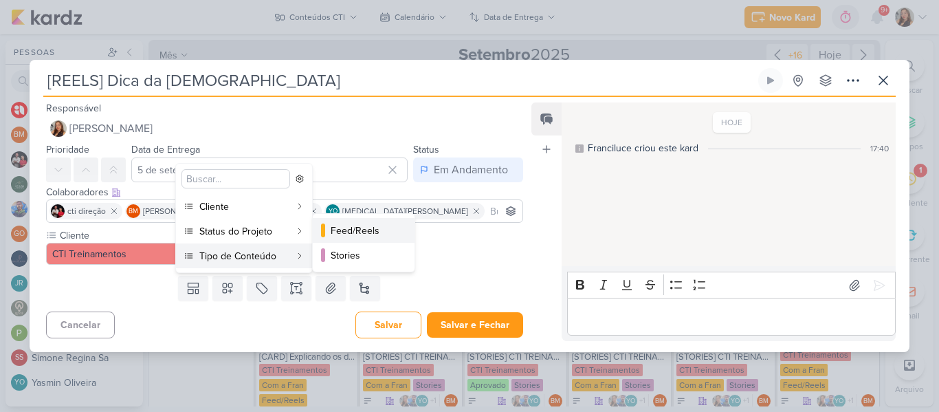
click at [326, 229] on button "Feed/Reels" at bounding box center [364, 230] width 102 height 25
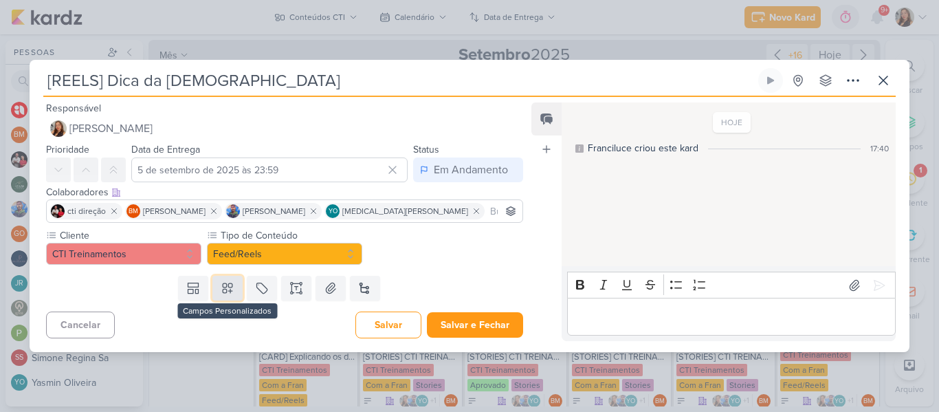
click at [223, 284] on icon at bounding box center [228, 288] width 14 height 14
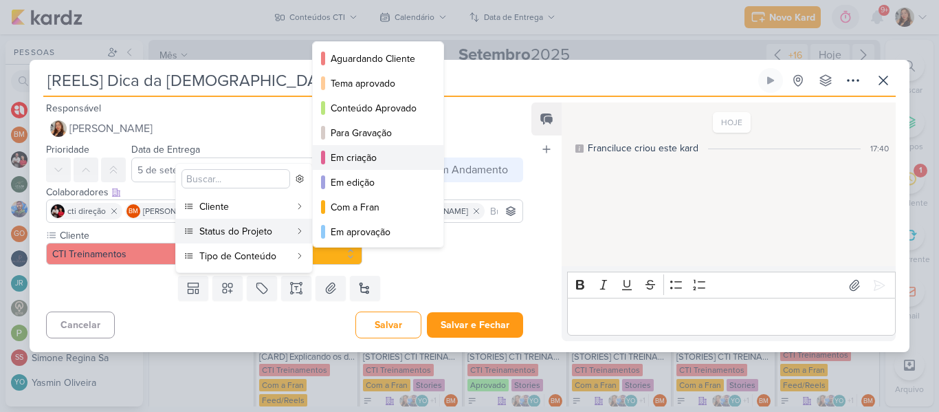
click at [358, 153] on div "Em criação" at bounding box center [378, 157] width 96 height 14
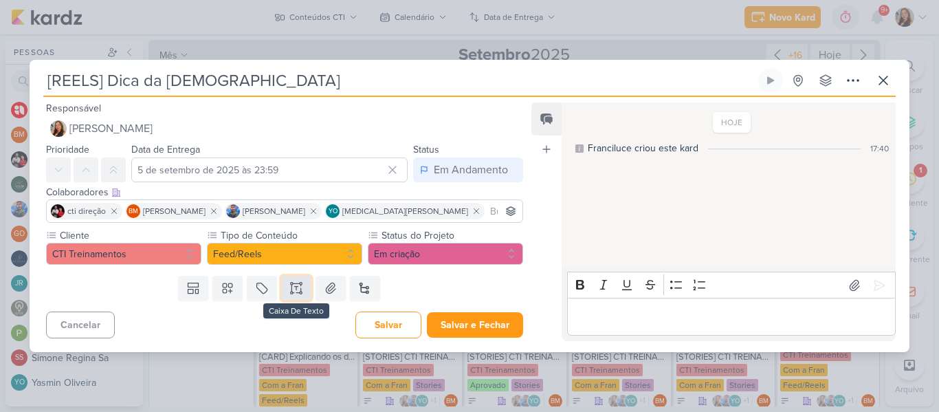
click at [290, 289] on icon at bounding box center [296, 288] width 14 height 14
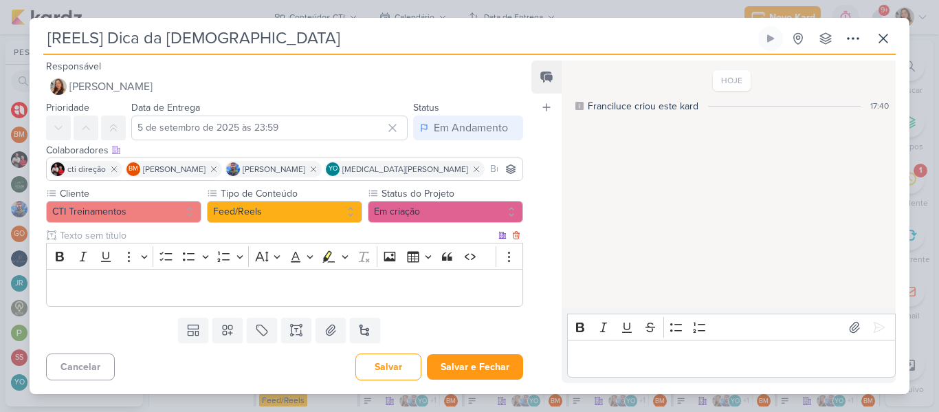
click at [217, 237] on input "text" at bounding box center [276, 235] width 438 height 14
type input "Brifieng"
click at [161, 285] on p "Editor editing area: main" at bounding box center [285, 288] width 462 height 16
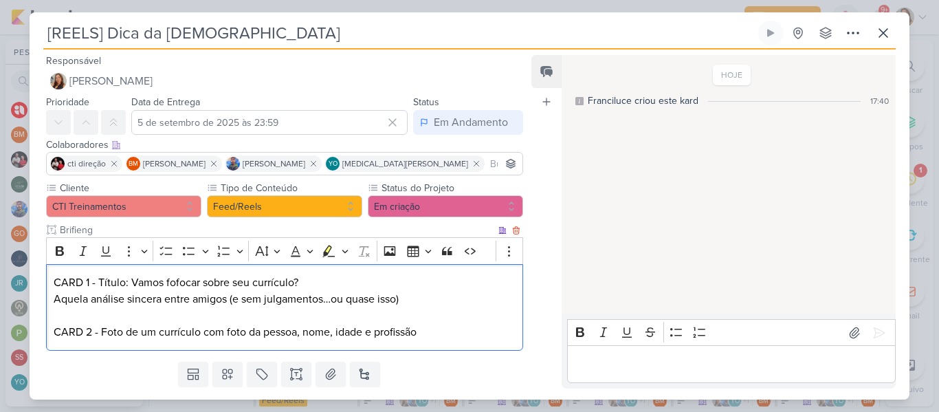
click at [135, 333] on p "CARD 2 - Foto de um currículo com foto da pessoa, nome, idade e profissão" at bounding box center [285, 332] width 462 height 16
click at [157, 332] on p "CARD 2 - Foto de um currículo com foto da pessoa, nome, idade e profissão" at bounding box center [285, 332] width 462 height 16
click at [501, 328] on p "CARD 2 - Foto de um cabeçalho de currículo com foto da pessoa, nome, idade e pr…" at bounding box center [285, 332] width 462 height 16
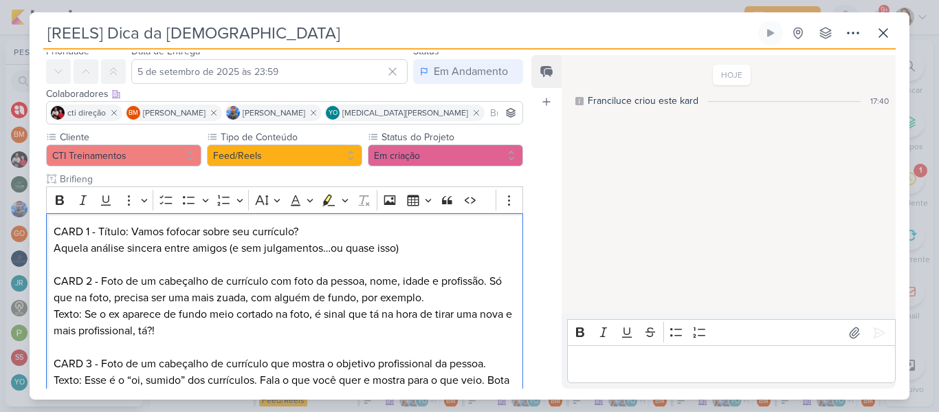
scroll to position [154, 0]
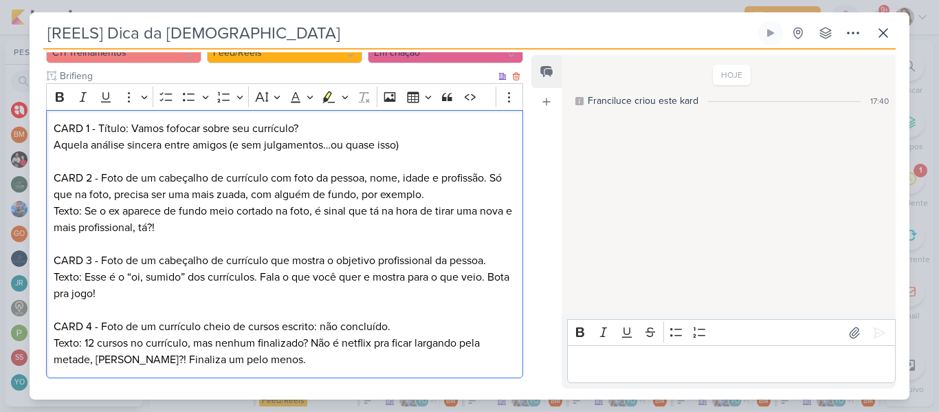
click at [181, 364] on p "CARD 4 - Foto de um currículo cheio de cursos escrito: não concluído. Texto: 12…" at bounding box center [285, 342] width 462 height 49
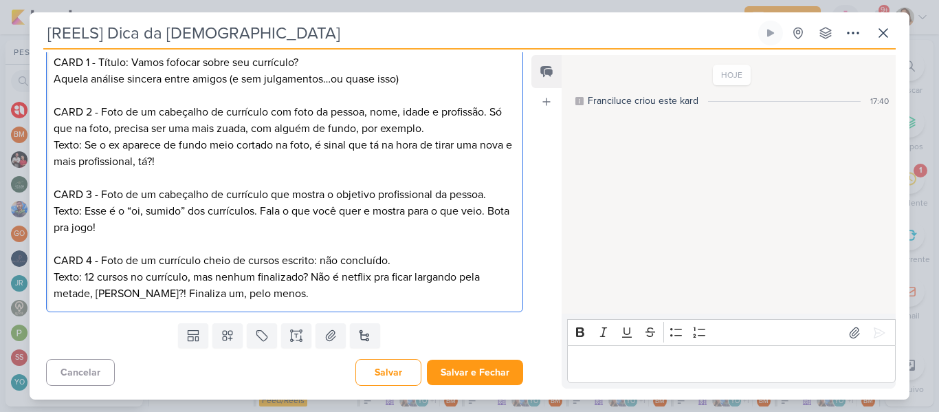
click at [378, 299] on p "CARD 4 - Foto de um currículo cheio de cursos escrito: não concluído. Texto: 12…" at bounding box center [285, 276] width 462 height 49
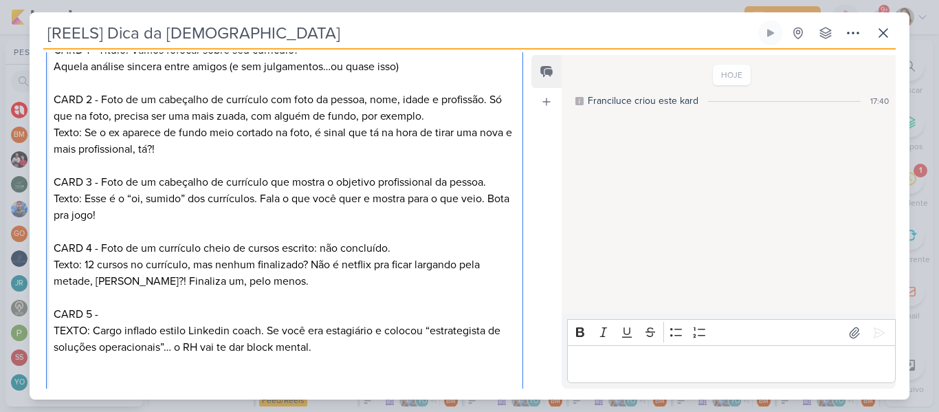
scroll to position [319, 0]
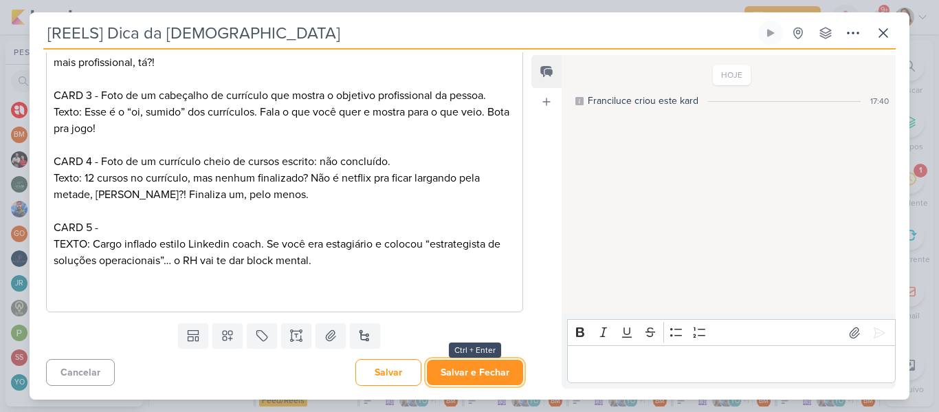
click at [472, 380] on button "Salvar e Fechar" at bounding box center [475, 371] width 96 height 25
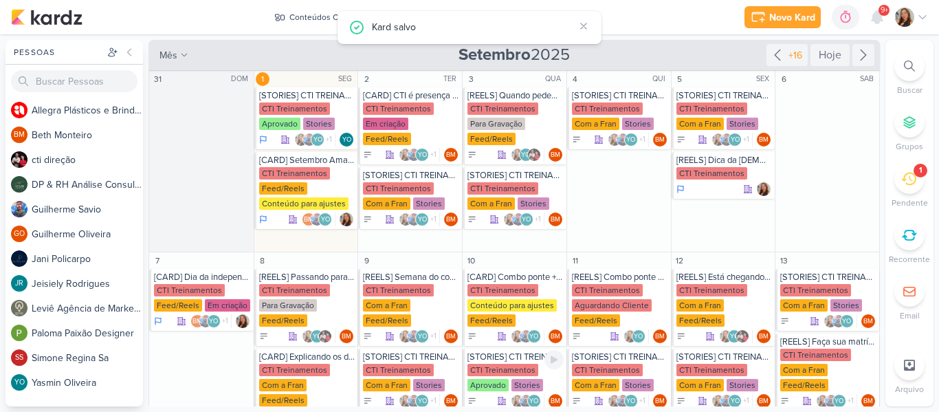
scroll to position [0, 0]
